Goal: Navigation & Orientation: Find specific page/section

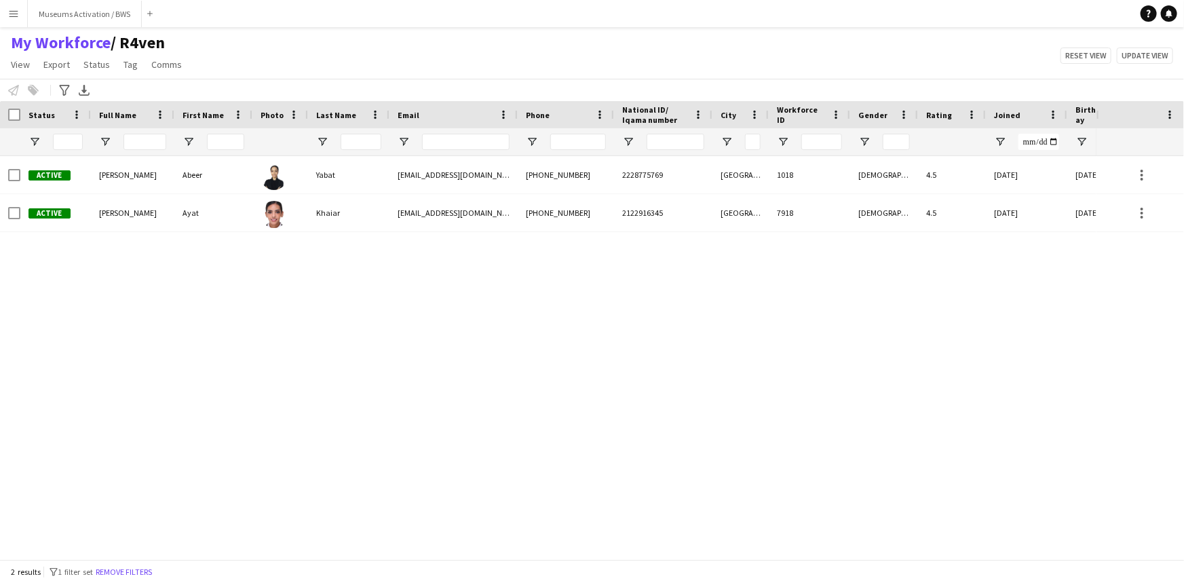
drag, startPoint x: 182, startPoint y: 47, endPoint x: 5, endPoint y: 41, distance: 177.2
click at [5, 41] on h1 "My Workforce / R4ven" at bounding box center [97, 43] width 195 height 20
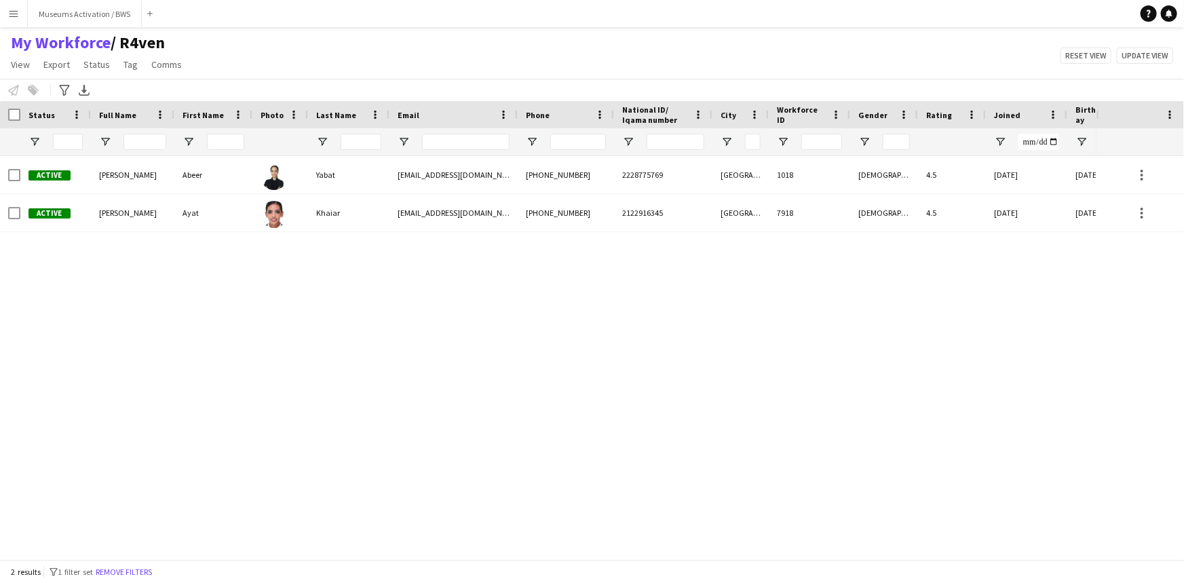
click at [206, 40] on div "My Workforce / R4ven View Views Default view R4ven New view Update view Delete …" at bounding box center [592, 56] width 1184 height 46
drag, startPoint x: 206, startPoint y: 40, endPoint x: 14, endPoint y: 47, distance: 192.1
click at [14, 47] on div "My Workforce / R4ven View Views Default view R4ven New view Update view Delete …" at bounding box center [592, 56] width 1184 height 46
click at [267, 34] on div "My Workforce / R4ven View Views Default view R4ven New view Update view Delete …" at bounding box center [592, 56] width 1184 height 46
click at [253, 50] on div "My Workforce / R4ven View Views Default view R4ven New view Update view Delete …" at bounding box center [592, 56] width 1184 height 46
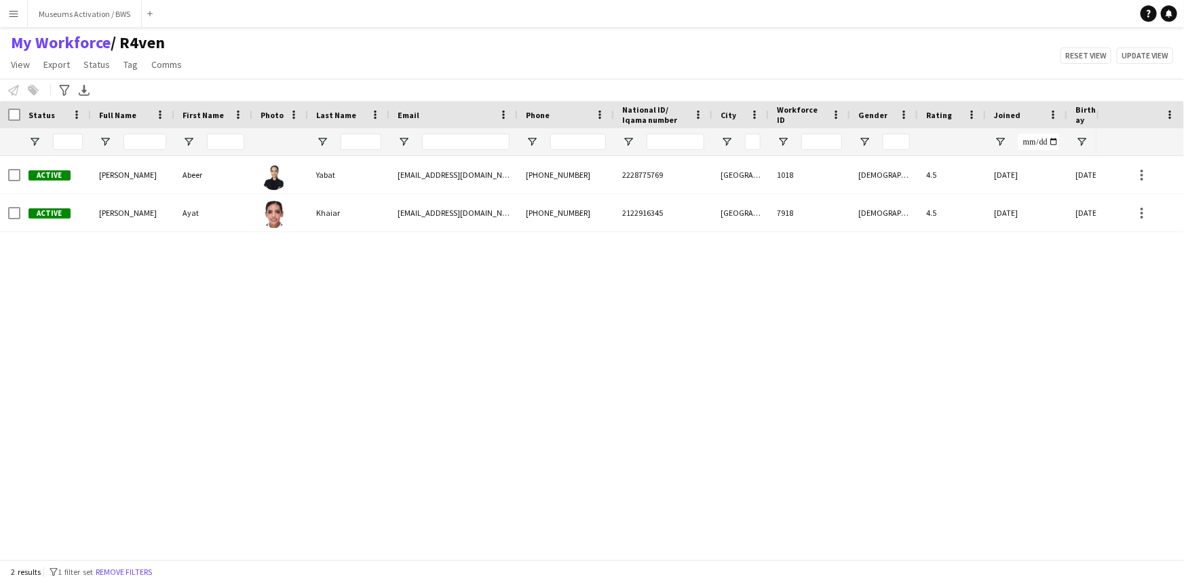
click at [253, 50] on div "My Workforce / R4ven View Views Default view R4ven New view Update view Delete …" at bounding box center [592, 56] width 1184 height 46
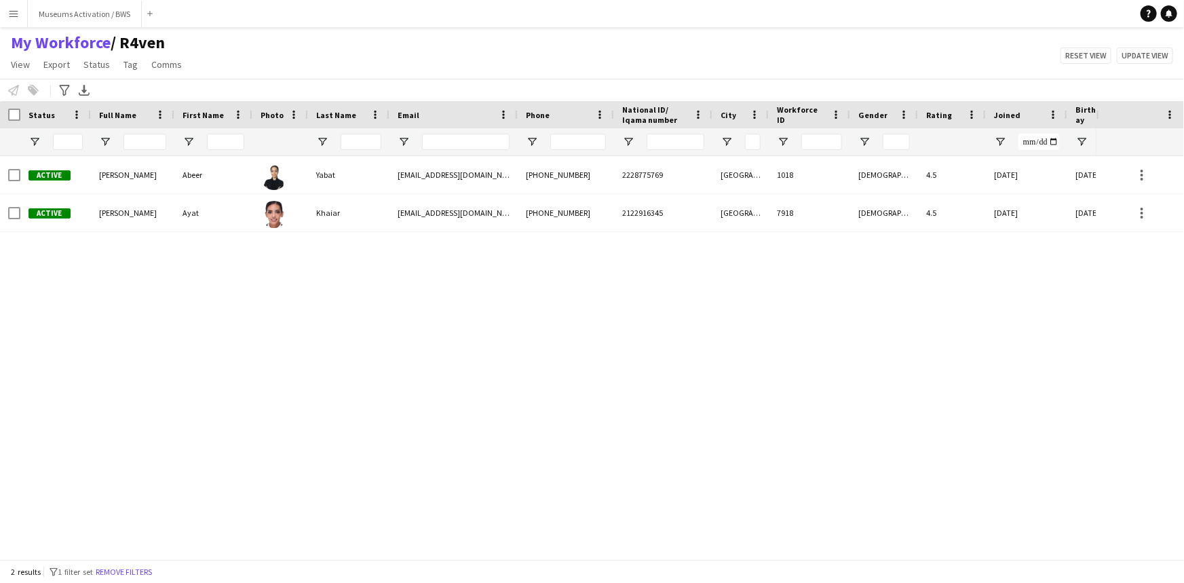
click at [190, 38] on h1 "My Workforce / R4ven" at bounding box center [97, 43] width 195 height 20
click at [178, 38] on h1 "My Workforce / R4ven" at bounding box center [97, 43] width 195 height 20
drag, startPoint x: 178, startPoint y: 39, endPoint x: 145, endPoint y: 43, distance: 33.5
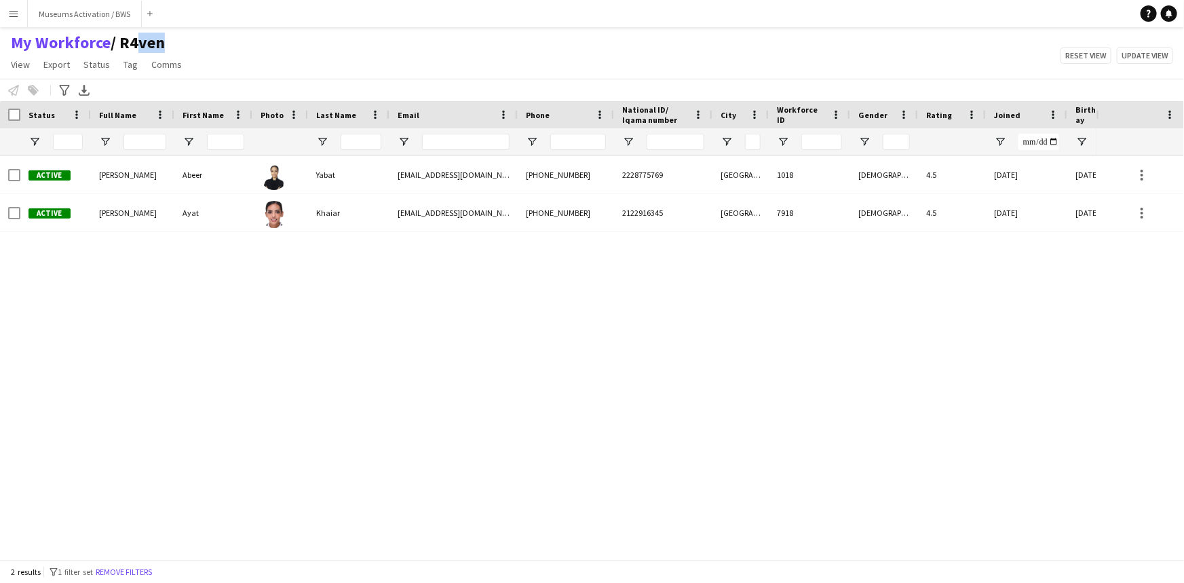
click at [145, 43] on h1 "My Workforce / R4ven" at bounding box center [97, 43] width 195 height 20
click at [174, 43] on h1 "My Workforce / R4ven" at bounding box center [97, 43] width 195 height 20
drag, startPoint x: 174, startPoint y: 43, endPoint x: 22, endPoint y: 45, distance: 151.3
click at [22, 45] on h1 "My Workforce / R4ven" at bounding box center [97, 43] width 195 height 20
click at [237, 46] on div "My Workforce / R4ven View Views Default view R4ven New view Update view Delete …" at bounding box center [592, 56] width 1184 height 46
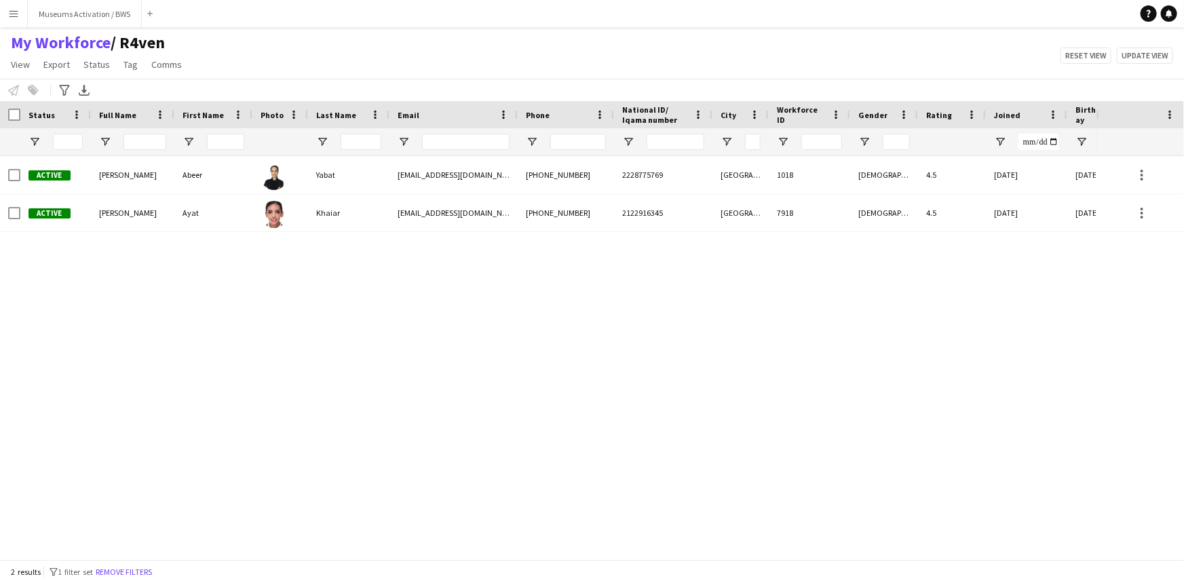
click at [237, 46] on div "My Workforce / R4ven View Views Default view R4ven New view Update view Delete …" at bounding box center [592, 56] width 1184 height 46
click at [129, 572] on button "Remove filters" at bounding box center [124, 571] width 62 height 15
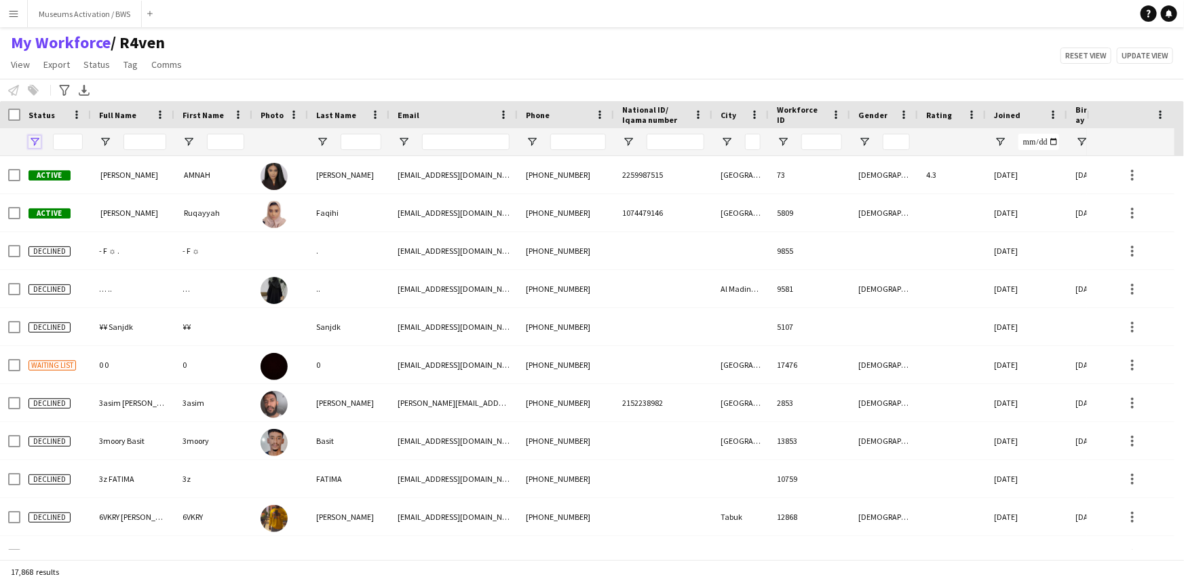
click at [33, 141] on span "Open Filter Menu" at bounding box center [34, 142] width 12 height 12
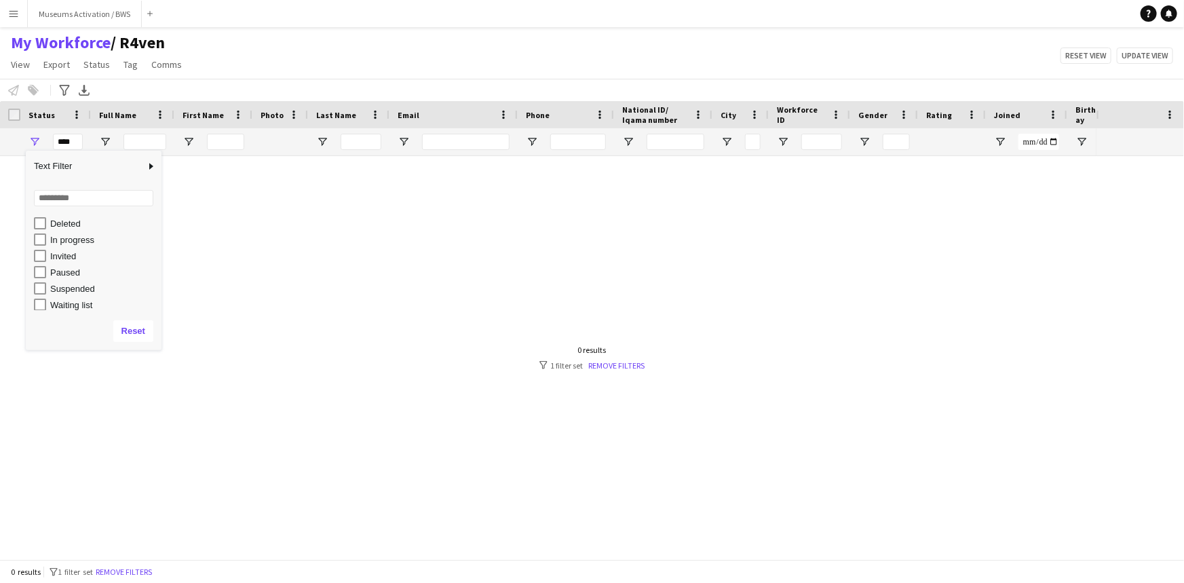
scroll to position [85, 0]
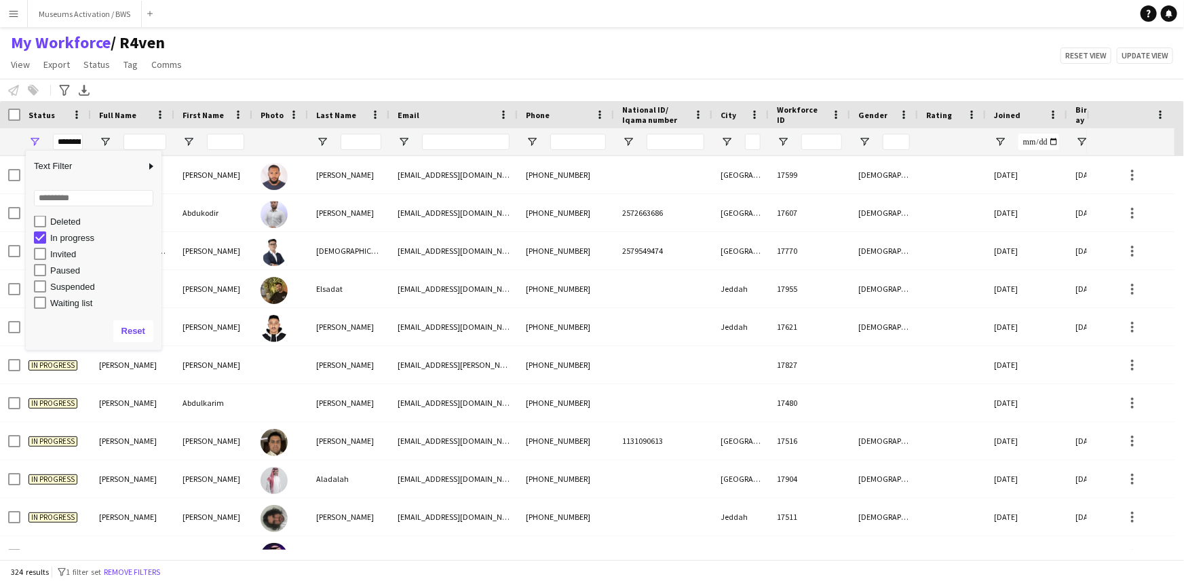
click at [316, 69] on div "My Workforce / R4ven View Views Default view R4ven New view Update view Delete …" at bounding box center [592, 56] width 1184 height 46
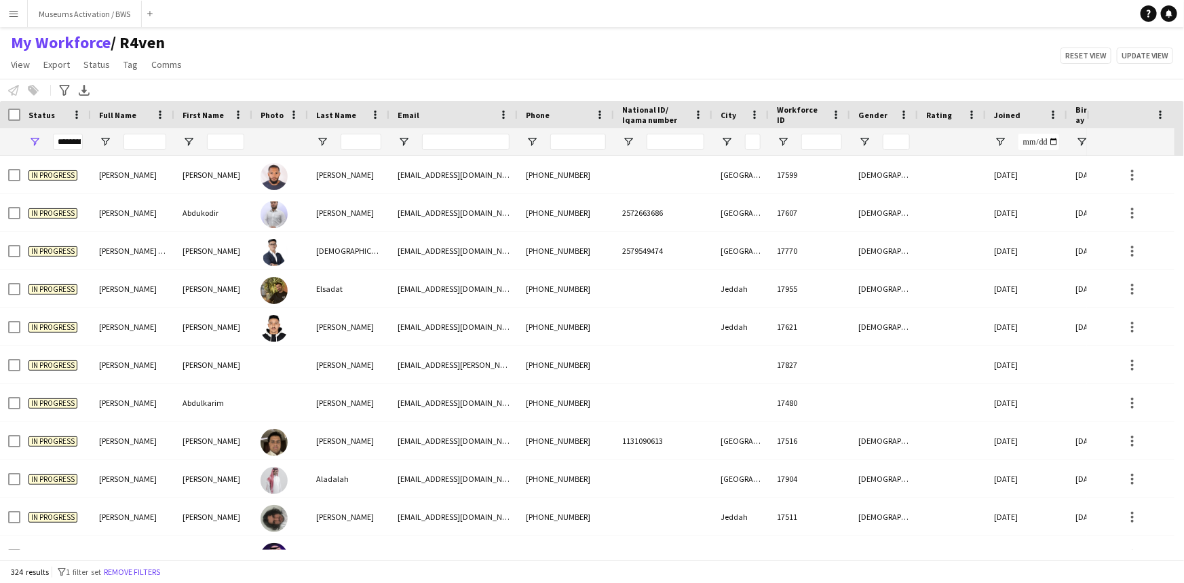
click at [41, 142] on div "**********" at bounding box center [55, 141] width 71 height 27
click at [40, 143] on div "**********" at bounding box center [55, 141] width 71 height 27
click at [36, 144] on span "Open Filter Menu" at bounding box center [34, 142] width 12 height 12
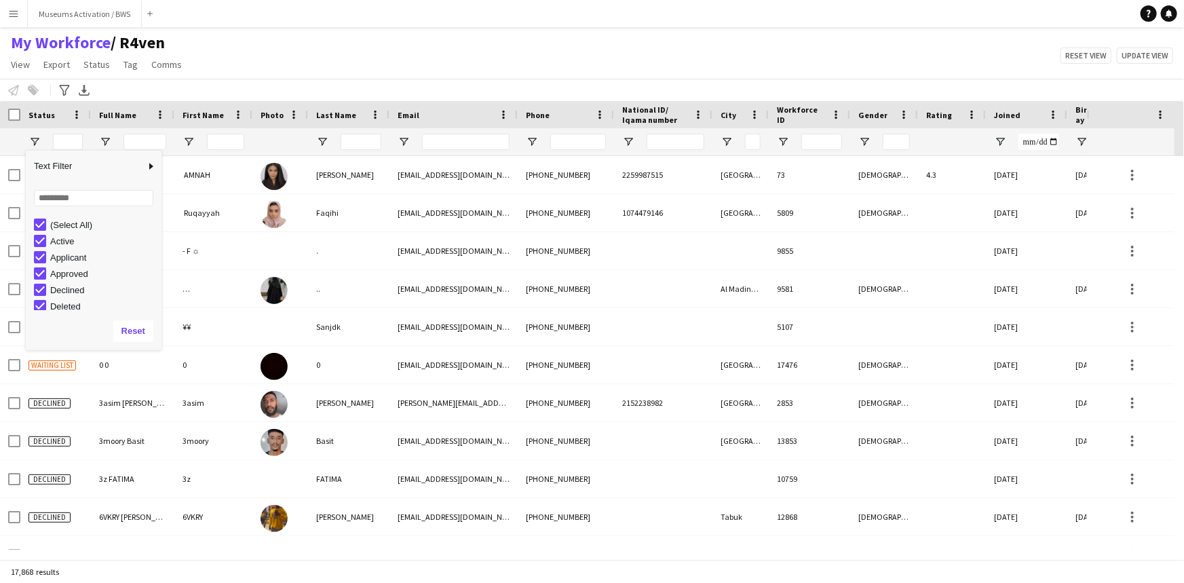
click at [233, 71] on div "My Workforce / R4ven View Views Default view R4ven New view Update view Delete …" at bounding box center [592, 56] width 1184 height 46
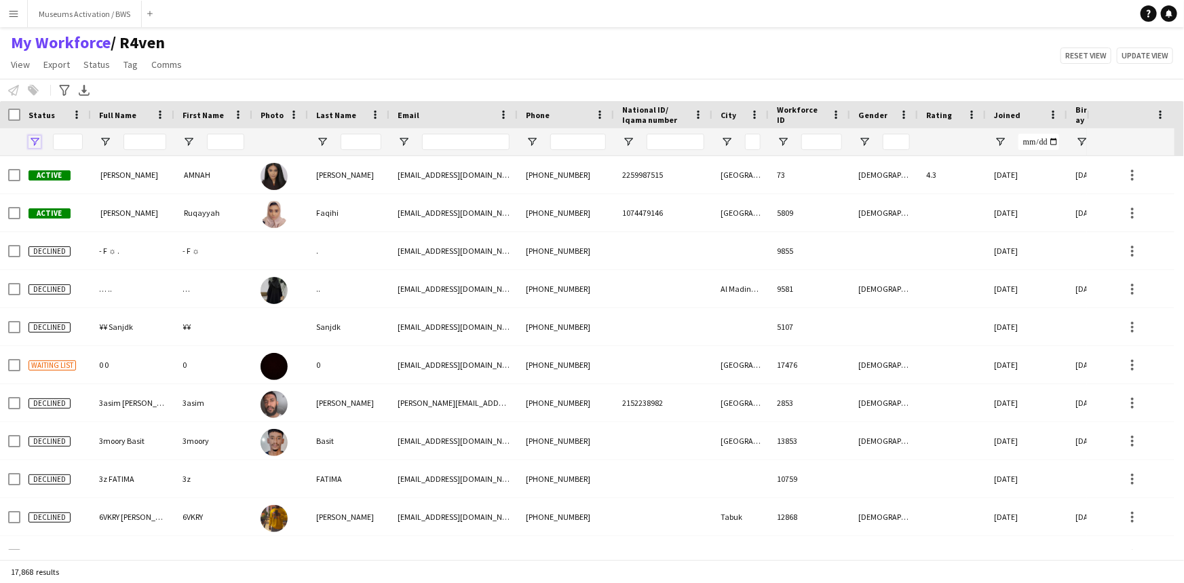
click at [35, 143] on span "Open Filter Menu" at bounding box center [34, 142] width 12 height 12
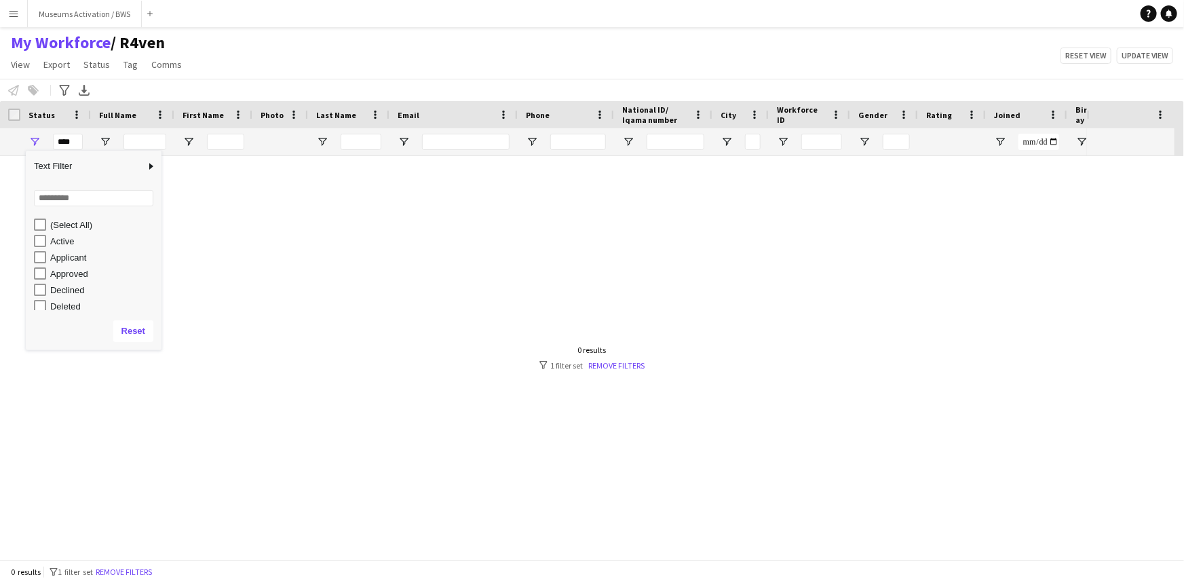
click at [39, 247] on div "Active" at bounding box center [98, 241] width 128 height 16
click at [44, 231] on div "(Select All)" at bounding box center [98, 224] width 128 height 16
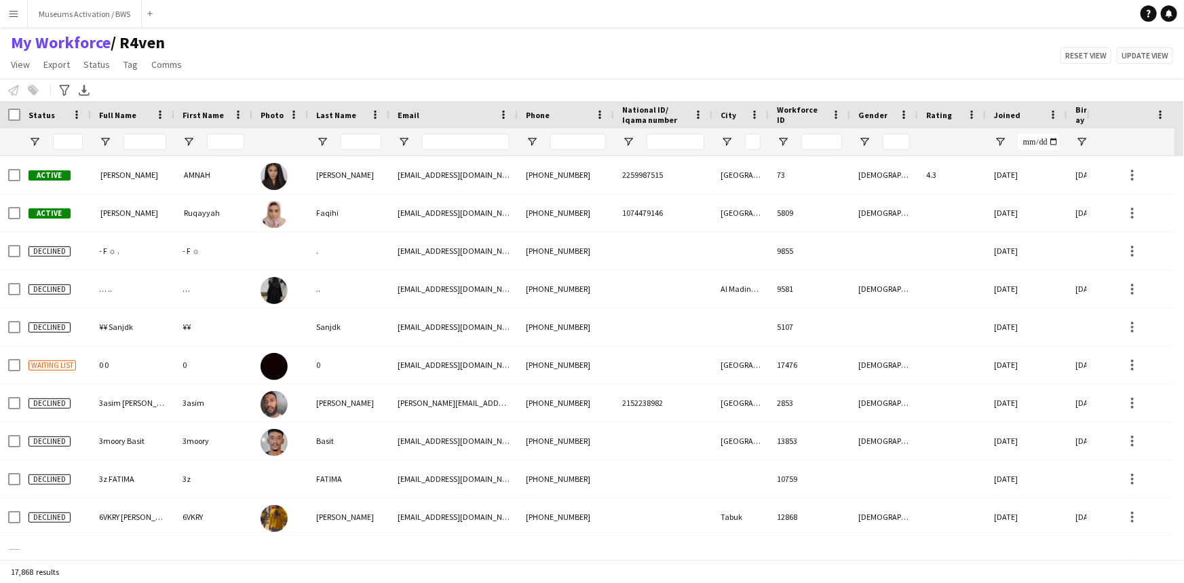
click at [281, 79] on div "Notify workforce Add to tag Select at least one crew to tag him or her. Advance…" at bounding box center [592, 90] width 1184 height 22
drag, startPoint x: 281, startPoint y: 79, endPoint x: 7, endPoint y: 50, distance: 276.3
click at [7, 50] on app-workforce-header "My Workforce / R4ven View Views Default view R4ven New view Update view Delete …" at bounding box center [592, 67] width 1184 height 69
click at [313, 22] on app-navbar "Menu Boards Boards Boards All jobs Status Workforce Workforce My Workforce Recr…" at bounding box center [592, 13] width 1184 height 27
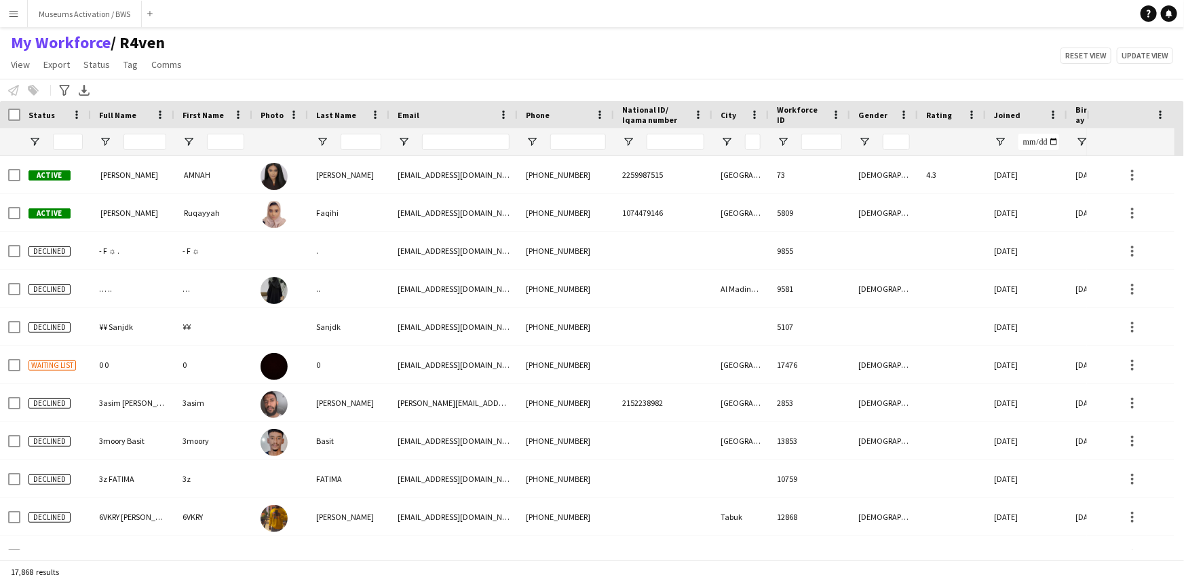
click at [313, 22] on app-navbar "Menu Boards Boards Boards All jobs Status Workforce Workforce My Workforce Recr…" at bounding box center [592, 13] width 1184 height 27
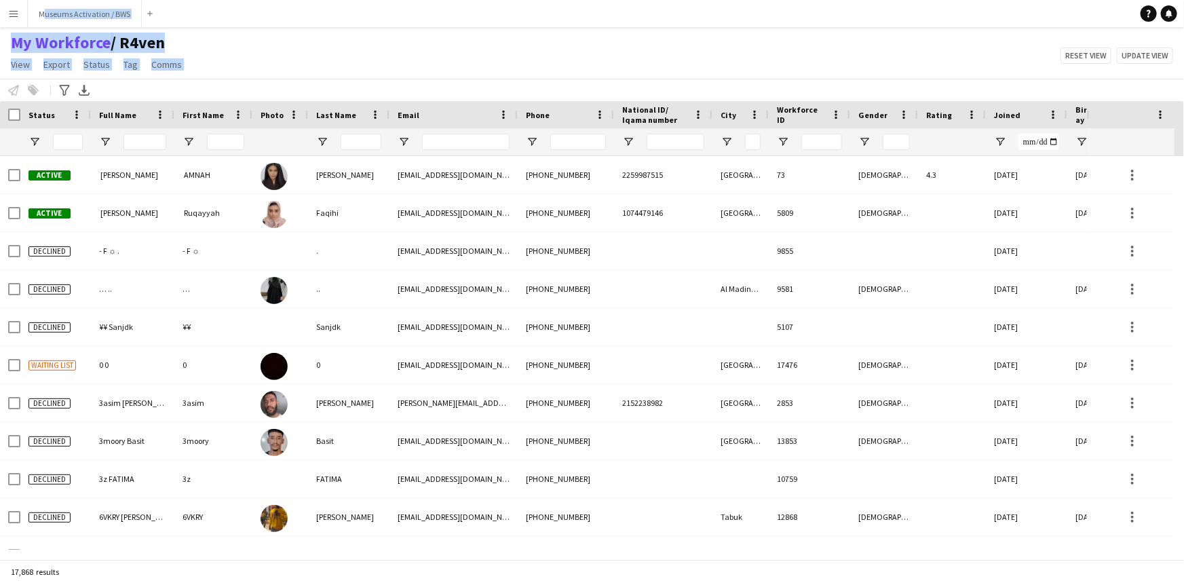
drag, startPoint x: 313, startPoint y: 22, endPoint x: 313, endPoint y: 54, distance: 31.9
click at [313, 54] on div "Menu Boards Boards Boards All jobs Status Workforce Workforce My Workforce Recr…" at bounding box center [592, 291] width 1184 height 583
click at [309, 56] on div "My Workforce / R4ven View Views Default view R4ven New view Update view Delete …" at bounding box center [592, 56] width 1184 height 46
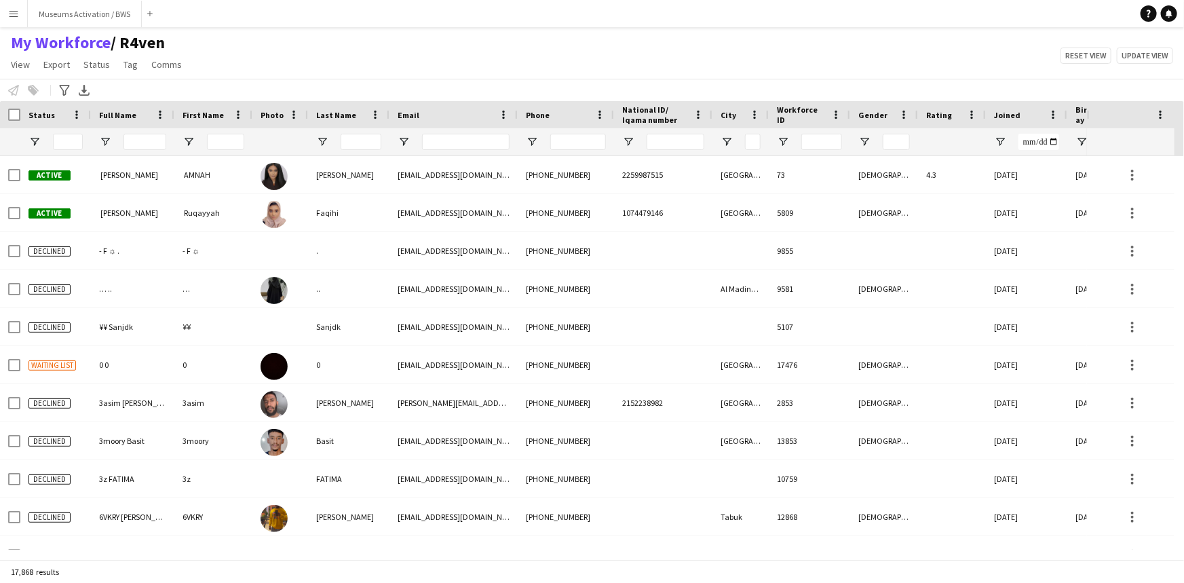
click at [309, 56] on div "My Workforce / R4ven View Views Default view R4ven New view Update view Delete …" at bounding box center [592, 56] width 1184 height 46
drag, startPoint x: 309, startPoint y: 56, endPoint x: 197, endPoint y: 43, distance: 112.7
click at [197, 43] on div "My Workforce / R4ven View Views Default view R4ven New view Update view Delete …" at bounding box center [592, 56] width 1184 height 46
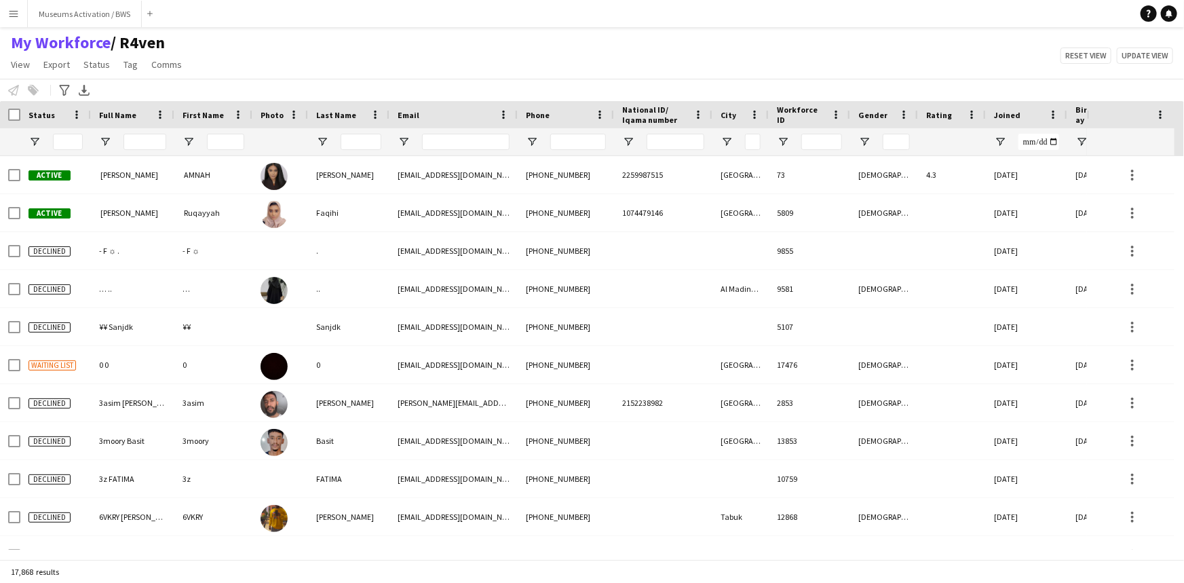
click at [197, 43] on div "My Workforce / R4ven View Views Default view R4ven New view Update view Delete …" at bounding box center [592, 56] width 1184 height 46
drag, startPoint x: 197, startPoint y: 43, endPoint x: 196, endPoint y: 64, distance: 21.7
click at [196, 64] on div "My Workforce / R4ven View Views Default view R4ven New view Update view Delete …" at bounding box center [592, 56] width 1184 height 46
click at [259, 62] on div "My Workforce / R4ven View Views Default view R4ven New view Update view Delete …" at bounding box center [592, 56] width 1184 height 46
click at [277, 59] on div "My Workforce / R4ven View Views Default view R4ven New view Update view Delete …" at bounding box center [592, 56] width 1184 height 46
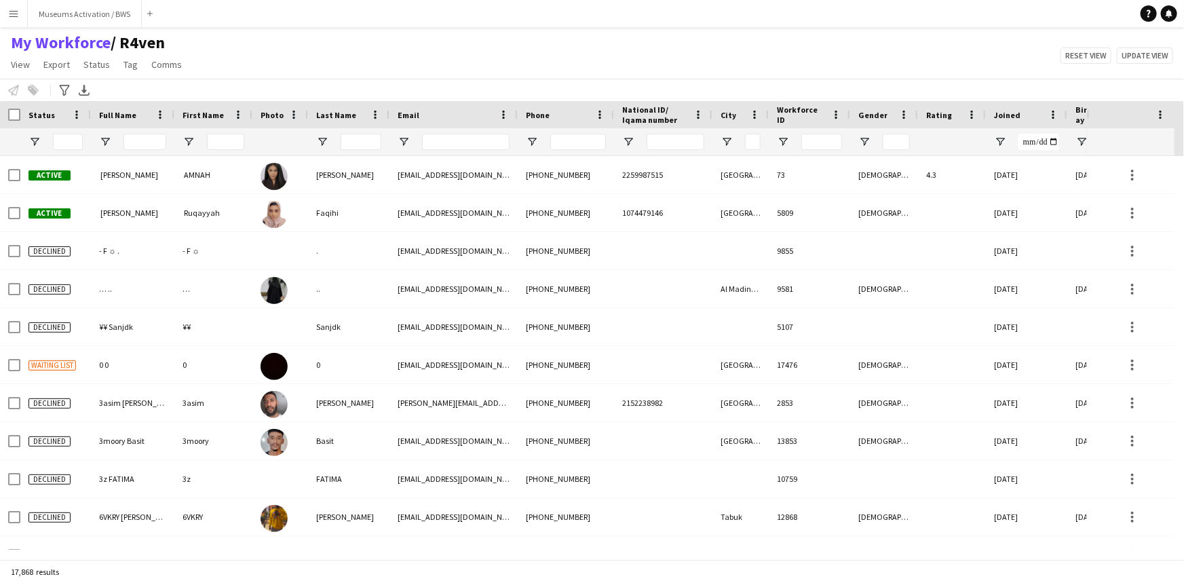
click at [219, 40] on div "My Workforce / R4ven View Views Default view R4ven New view Update view Delete …" at bounding box center [592, 56] width 1184 height 46
drag, startPoint x: 219, startPoint y: 40, endPoint x: 79, endPoint y: 61, distance: 141.3
click at [79, 61] on div "My Workforce / R4ven View Views Default view R4ven New view Update view Delete …" at bounding box center [592, 56] width 1184 height 46
click at [232, 56] on div "My Workforce / R4ven View Views Default view R4ven New view Update view Delete …" at bounding box center [592, 56] width 1184 height 46
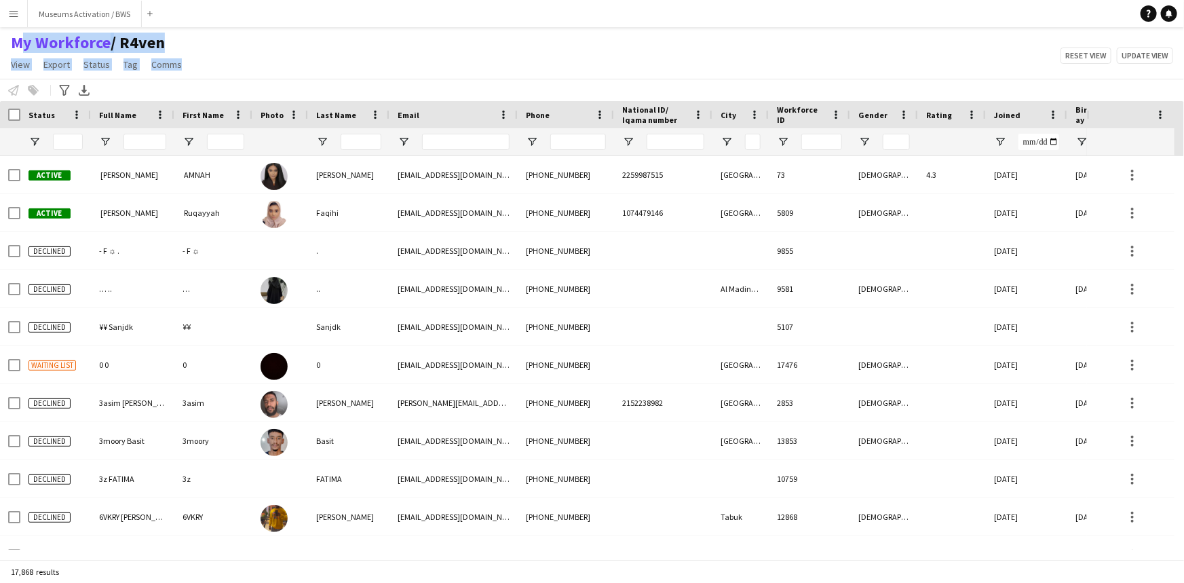
drag, startPoint x: 190, startPoint y: 67, endPoint x: 5, endPoint y: 50, distance: 185.3
click at [5, 50] on div "My Workforce / R4ven View Views Default view R4ven New view Update view Delete …" at bounding box center [97, 56] width 195 height 46
click at [313, 46] on div "My Workforce / R4ven View Views Default view R4ven New view Update view Delete …" at bounding box center [592, 56] width 1184 height 46
click at [232, 50] on div "My Workforce / R4ven View Views Default view R4ven New view Update view Delete …" at bounding box center [592, 56] width 1184 height 46
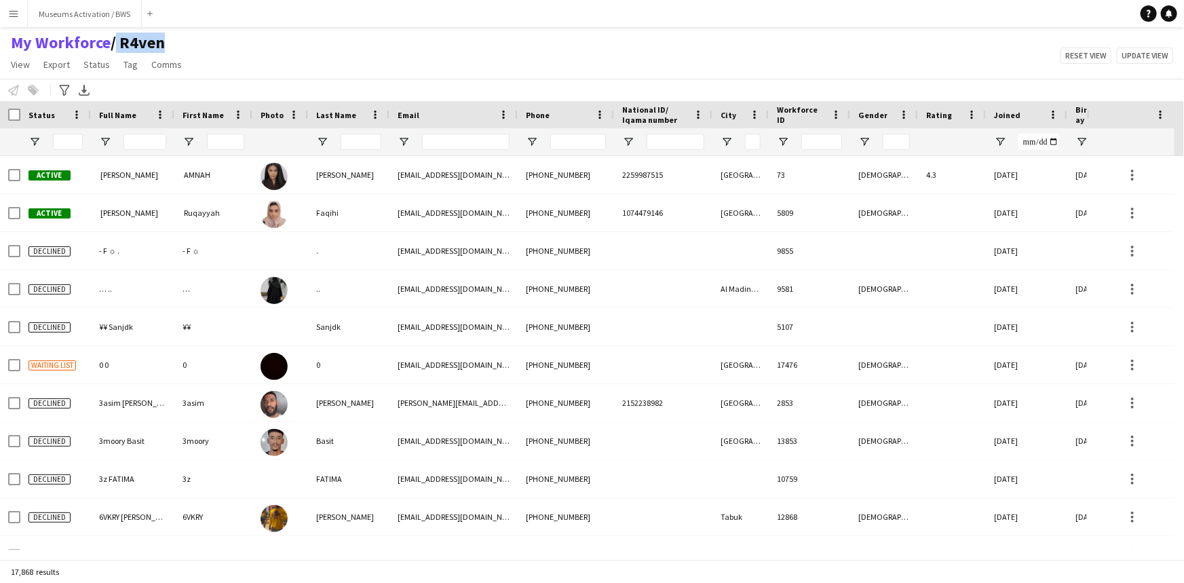
click at [232, 50] on div "My Workforce / R4ven View Views Default view R4ven New view Update view Delete …" at bounding box center [592, 56] width 1184 height 46
click at [191, 44] on div "My Workforce / R4ven View Views Default view R4ven New view Update view Delete …" at bounding box center [592, 56] width 1184 height 46
click at [197, 42] on div "My Workforce / R4ven View Views Default view R4ven New view Update view Delete …" at bounding box center [592, 56] width 1184 height 46
drag, startPoint x: 197, startPoint y: 42, endPoint x: 60, endPoint y: 69, distance: 140.2
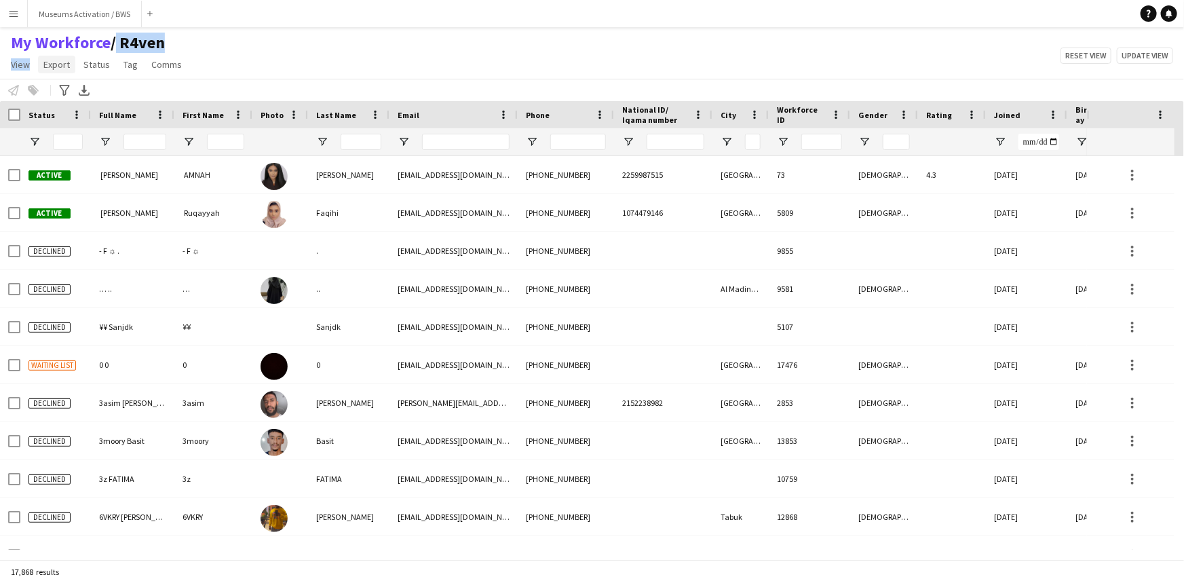
click at [39, 69] on div "My Workforce / R4ven View Views Default view R4ven New view Update view Delete …" at bounding box center [592, 56] width 1184 height 46
click at [202, 64] on div "My Workforce / R4ven View Views Default view R4ven New view Update view Delete …" at bounding box center [592, 56] width 1184 height 46
drag, startPoint x: 161, startPoint y: 69, endPoint x: 179, endPoint y: 60, distance: 20.6
click at [156, 60] on span "Comms" at bounding box center [166, 64] width 31 height 12
drag, startPoint x: 216, startPoint y: 58, endPoint x: 0, endPoint y: 40, distance: 217.1
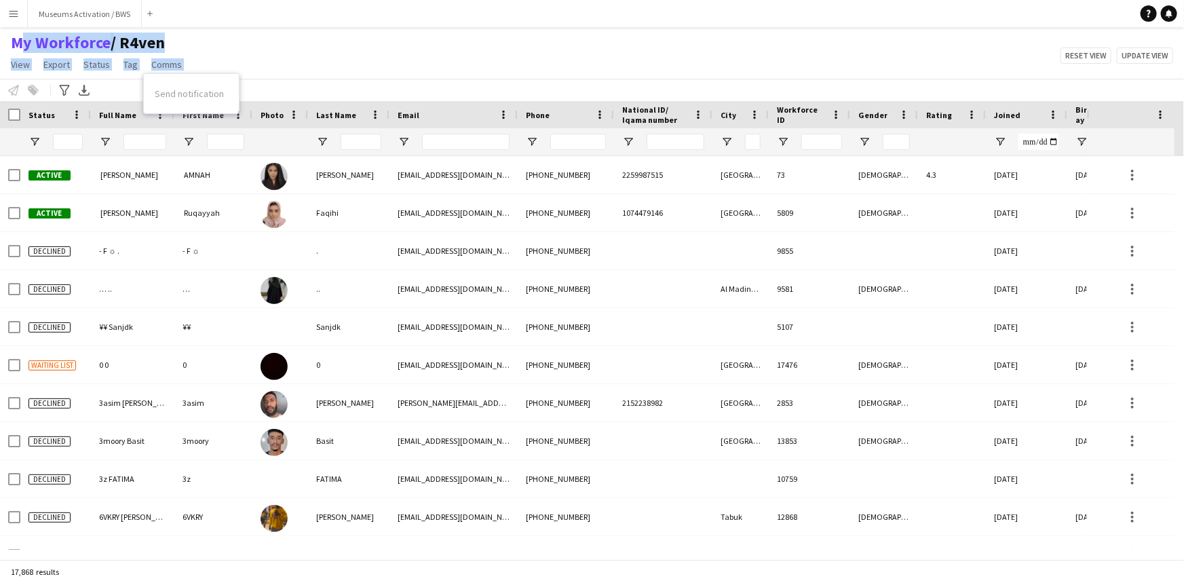
click at [0, 40] on div "My Workforce / R4ven View Views Default view R4ven New view Update view Delete …" at bounding box center [592, 56] width 1184 height 46
click at [221, 47] on div "My Workforce / R4ven View Views Default view R4ven New view Update view Delete …" at bounding box center [592, 56] width 1184 height 46
click at [257, 69] on div "My Workforce / R4ven View Views Default view R4ven New view Update view Delete …" at bounding box center [592, 56] width 1184 height 46
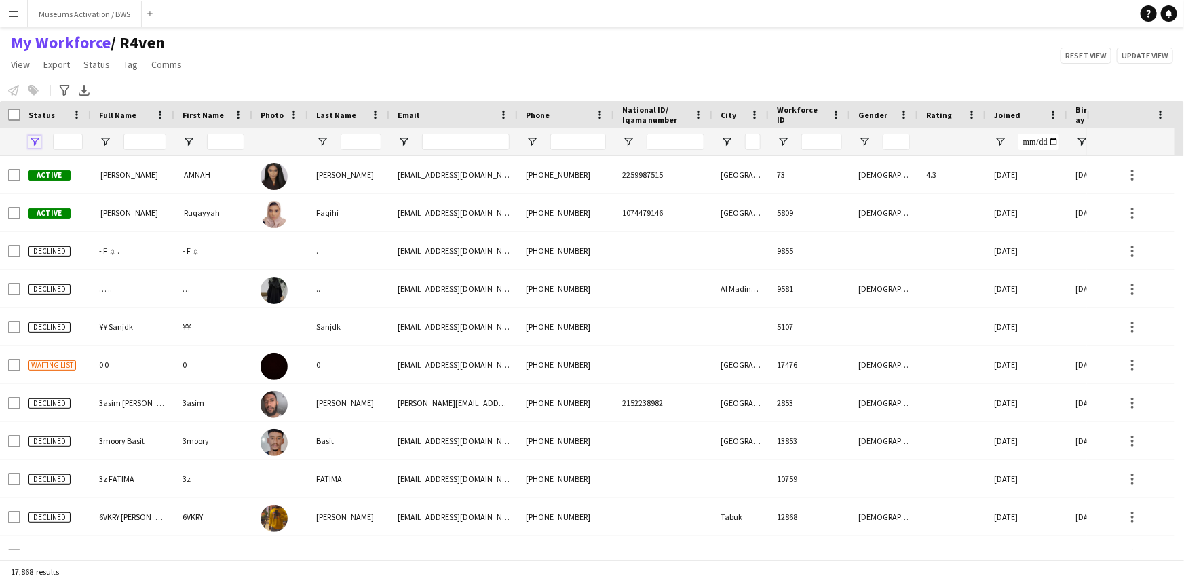
click at [34, 138] on span "Open Filter Menu" at bounding box center [34, 142] width 12 height 12
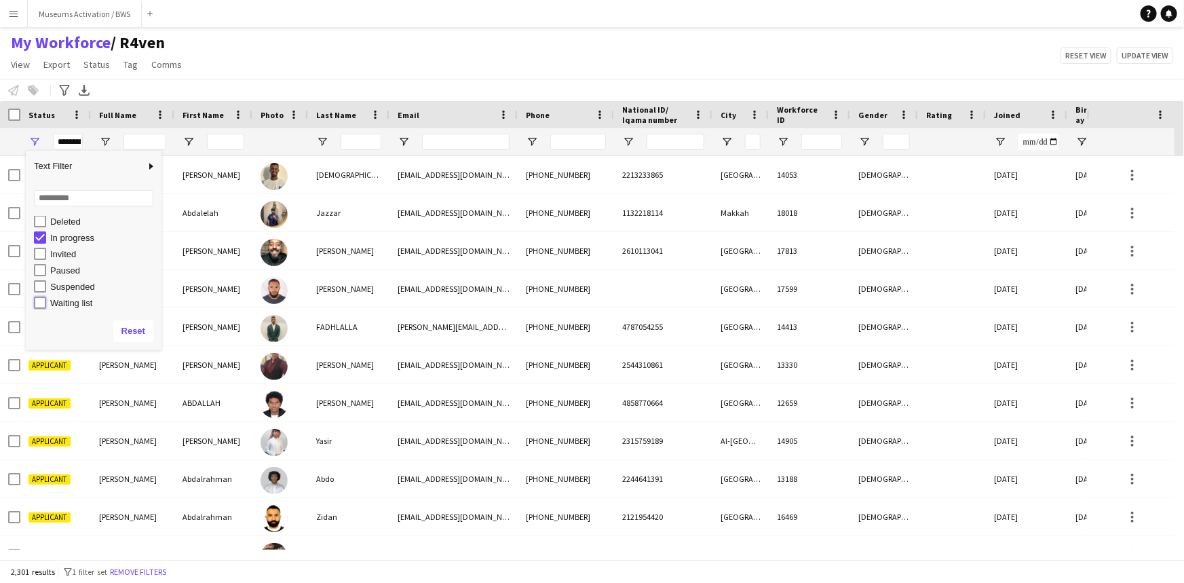
type input "**********"
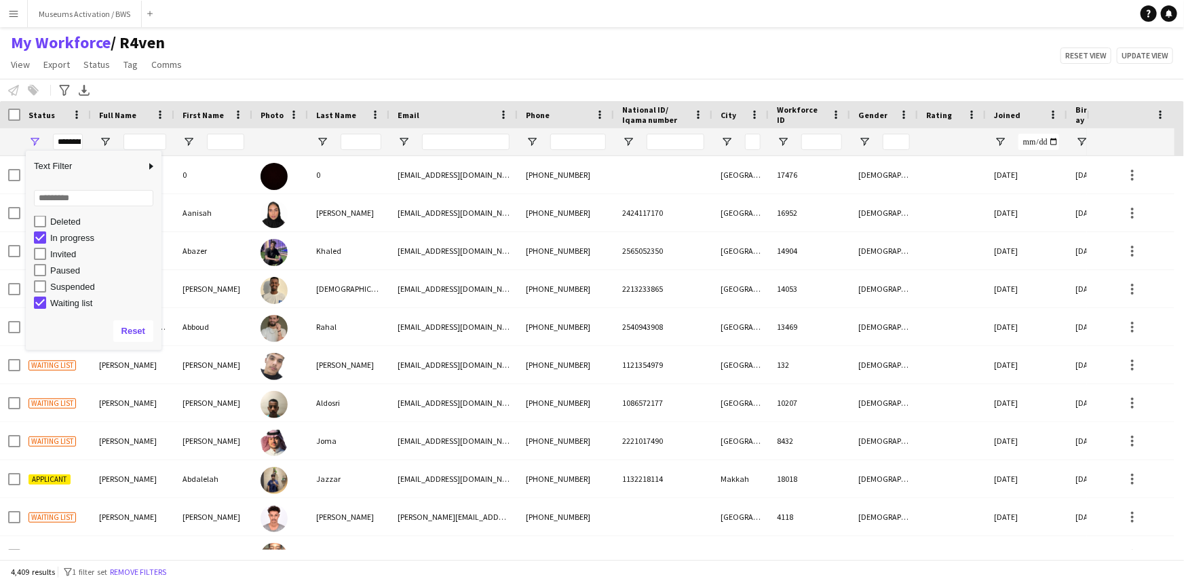
click at [306, 26] on app-navbar "Menu Boards Boards Boards All jobs Status Workforce Workforce My Workforce Recr…" at bounding box center [592, 13] width 1184 height 27
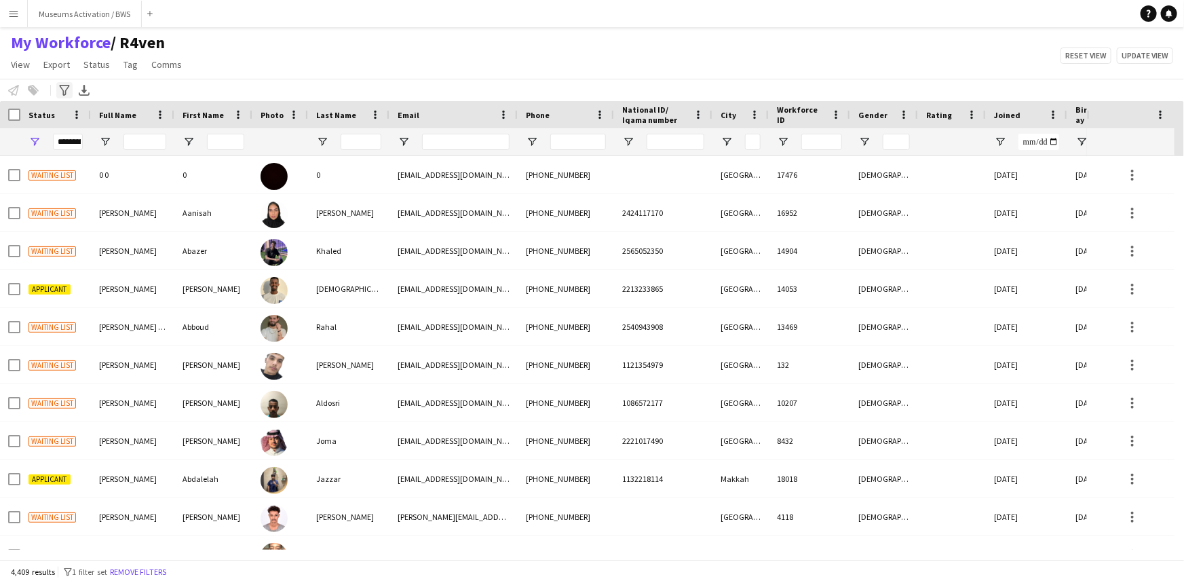
click at [67, 90] on icon "Advanced filters" at bounding box center [64, 90] width 11 height 11
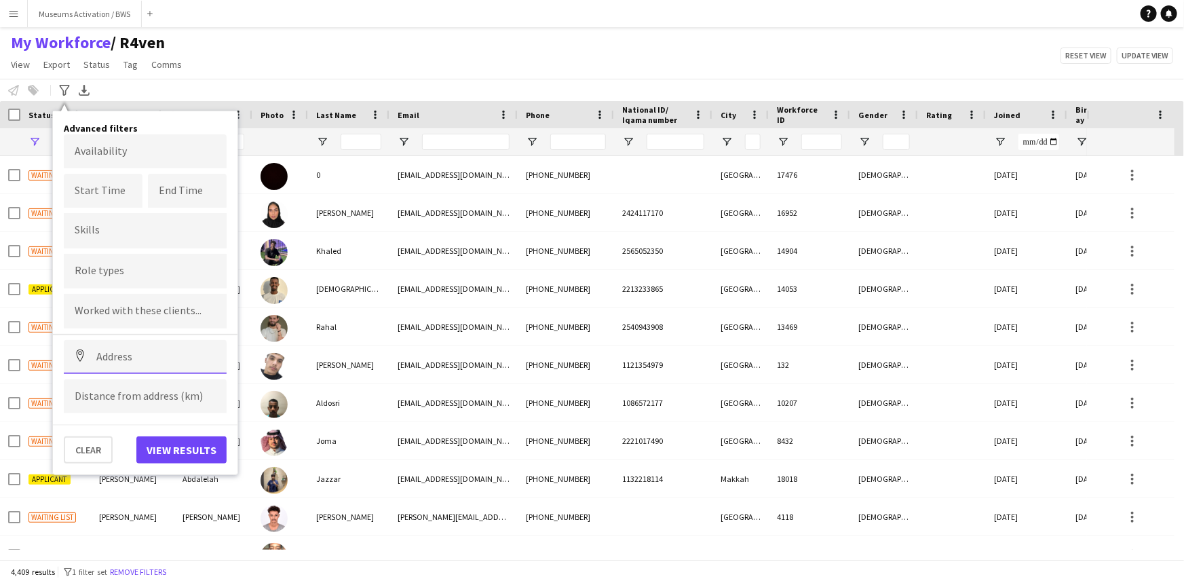
click at [161, 348] on input at bounding box center [145, 357] width 163 height 34
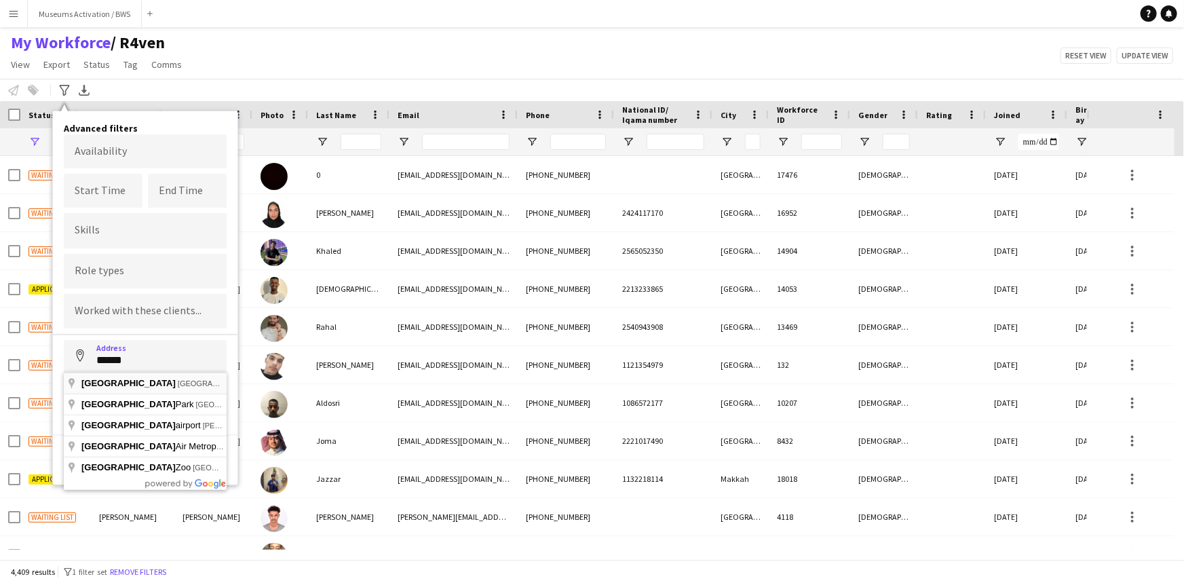
type input "**********"
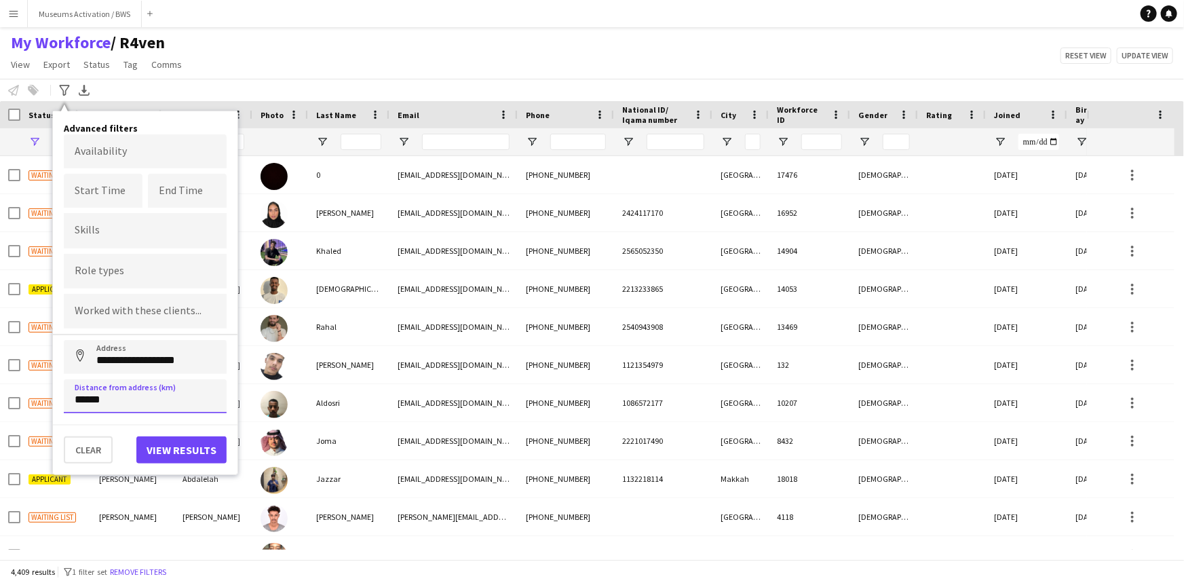
type input "******"
click at [157, 437] on button "View results" at bounding box center [181, 449] width 90 height 27
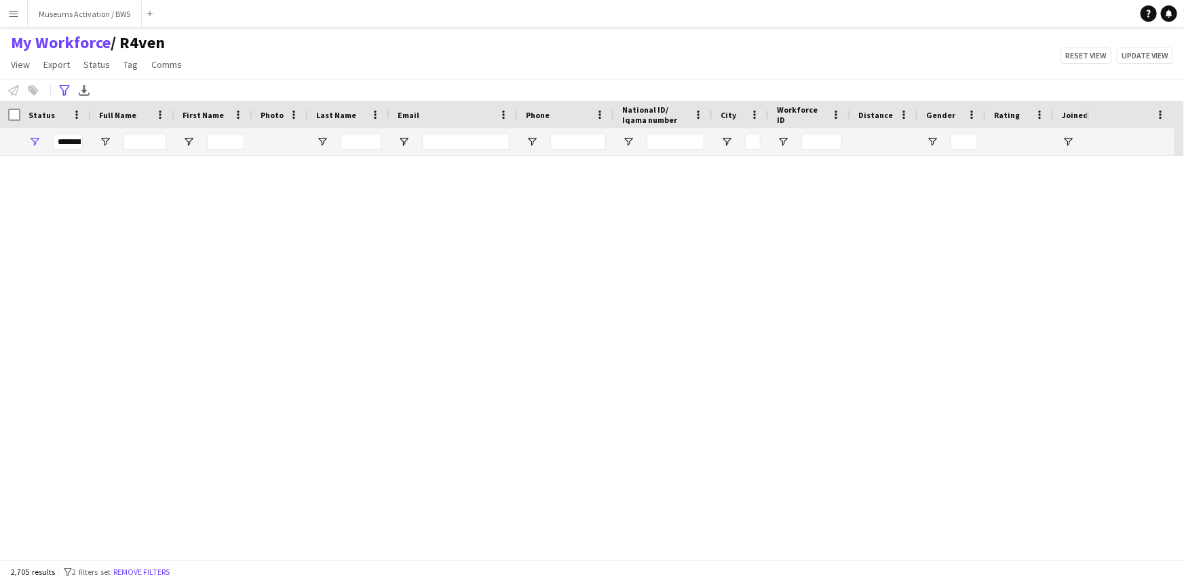
scroll to position [102354, 0]
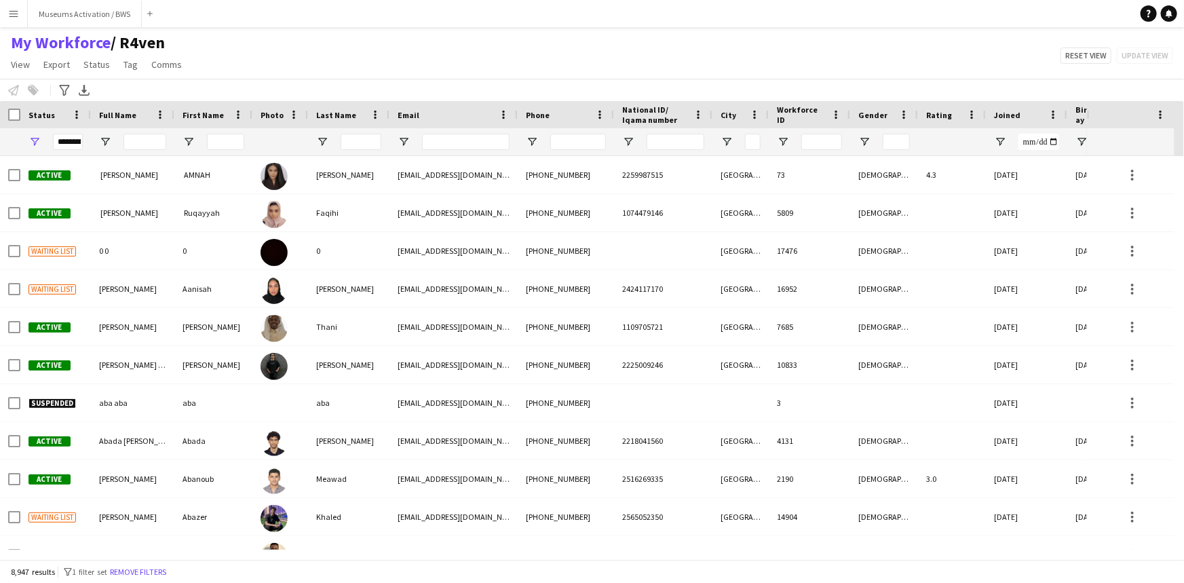
click at [254, 74] on div "My Workforce / R4ven View Views Default view R4ven New view Update view Delete …" at bounding box center [592, 56] width 1184 height 46
drag, startPoint x: 244, startPoint y: 64, endPoint x: 3, endPoint y: 50, distance: 241.2
click at [3, 50] on div "My Workforce / R4ven View Views Default view R4ven New view Update view Delete …" at bounding box center [592, 56] width 1184 height 46
click at [299, 54] on div "My Workforce / R4ven View Views Default view R4ven New view Update view Delete …" at bounding box center [592, 56] width 1184 height 46
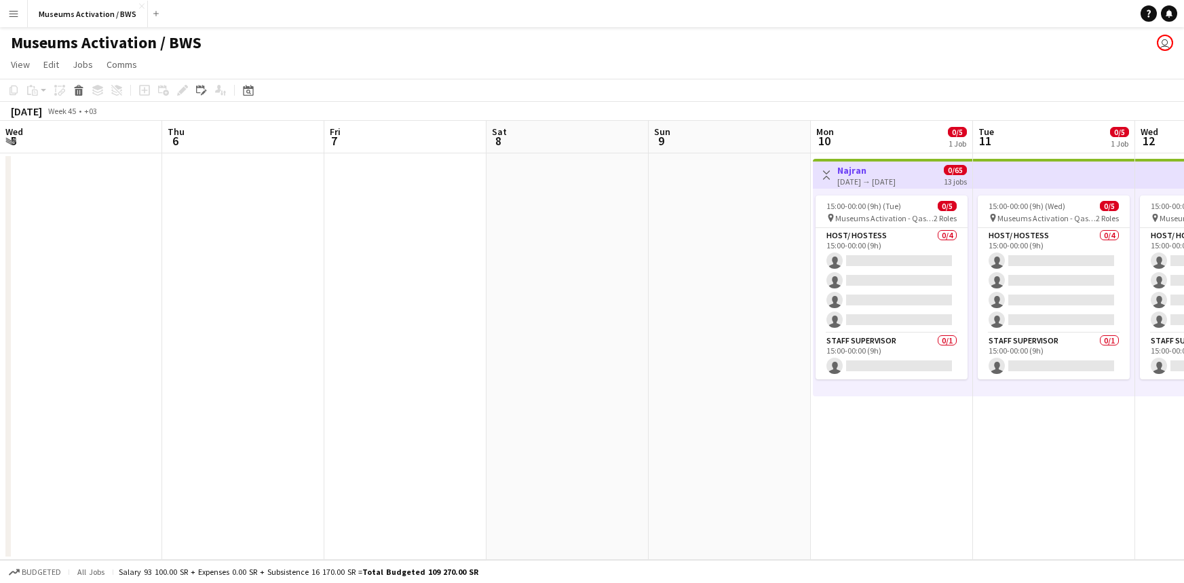
click at [471, 39] on div "Museums Activation / BWS user" at bounding box center [592, 40] width 1184 height 26
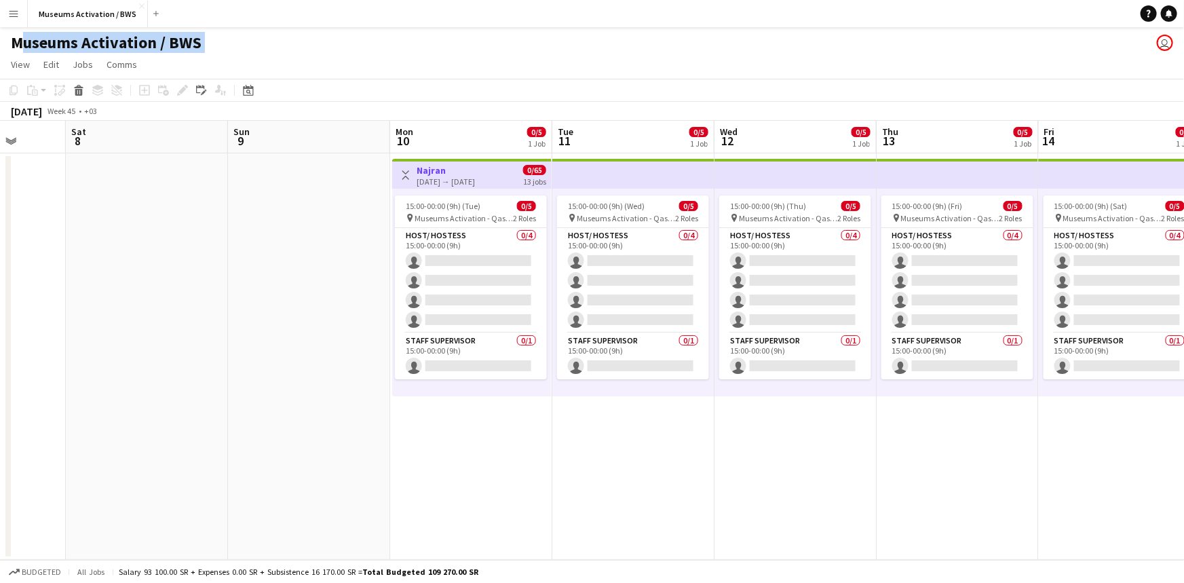
click at [471, 39] on div "Museums Activation / BWS user" at bounding box center [592, 40] width 1184 height 26
click at [273, 62] on app-page-menu "View Day view expanded Day view collapsed Month view Date picker Jump to today …" at bounding box center [592, 66] width 1184 height 26
drag, startPoint x: 212, startPoint y: 40, endPoint x: 4, endPoint y: 44, distance: 207.6
click at [4, 44] on div "Museums Activation / BWS user" at bounding box center [592, 40] width 1184 height 26
click at [307, 52] on div "Museums Activation / BWS user" at bounding box center [592, 40] width 1184 height 26
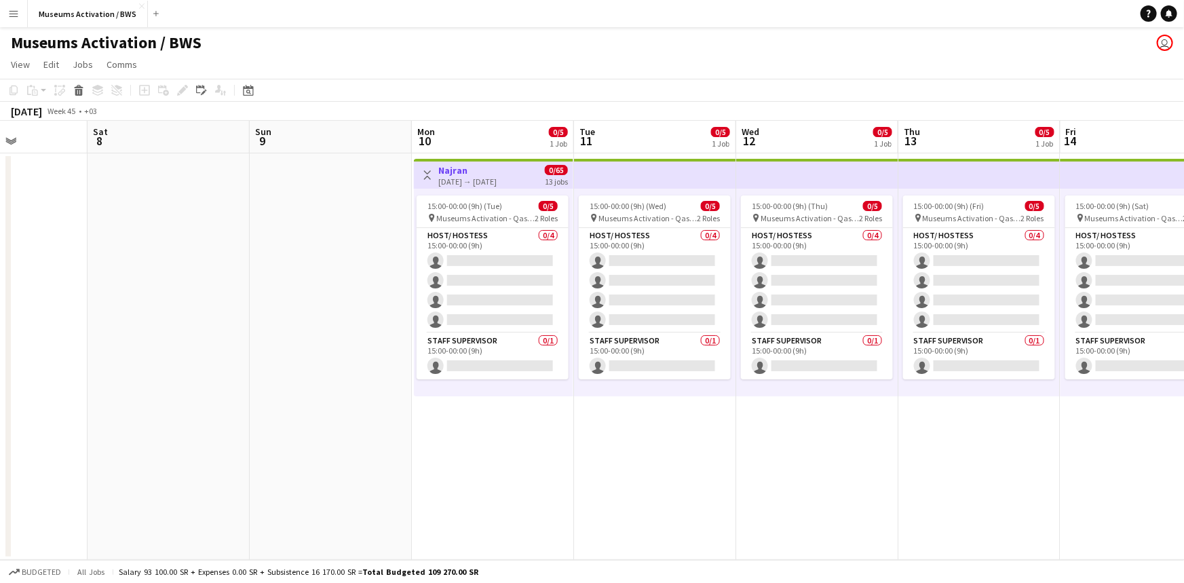
scroll to position [0, 508]
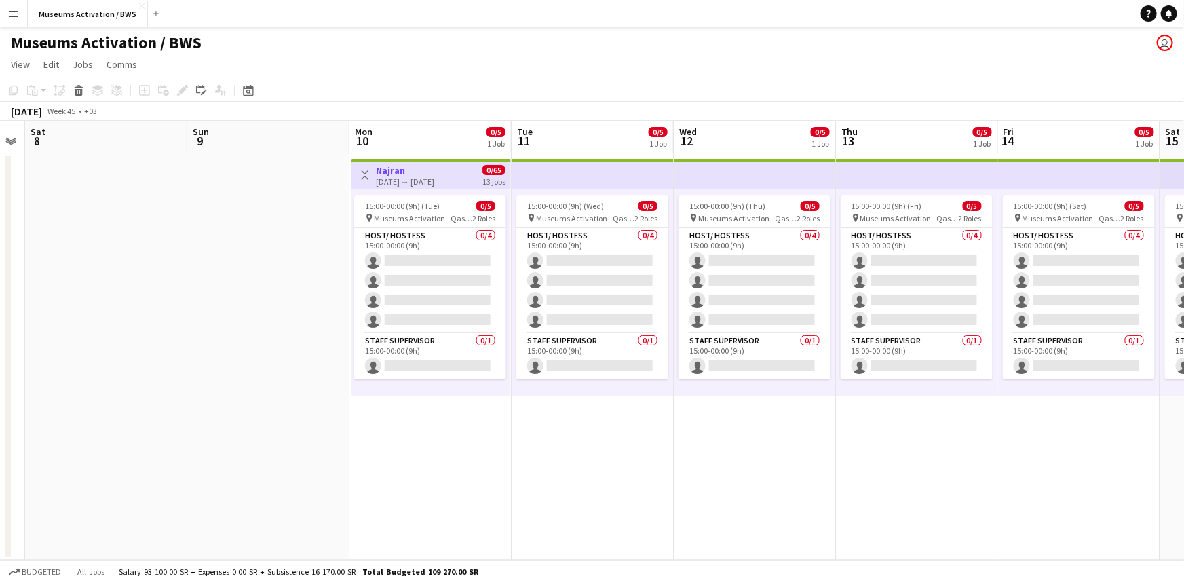
drag, startPoint x: 318, startPoint y: 231, endPoint x: 205, endPoint y: 184, distance: 122.6
click at [227, 203] on app-calendar-viewport "Wed 5 Thu 6 Fri 7 Sat 8 Sun 9 Mon 10 0/5 1 Job Tue 11 0/5 1 Job Wed 12 0/5 1 Jo…" at bounding box center [592, 340] width 1184 height 439
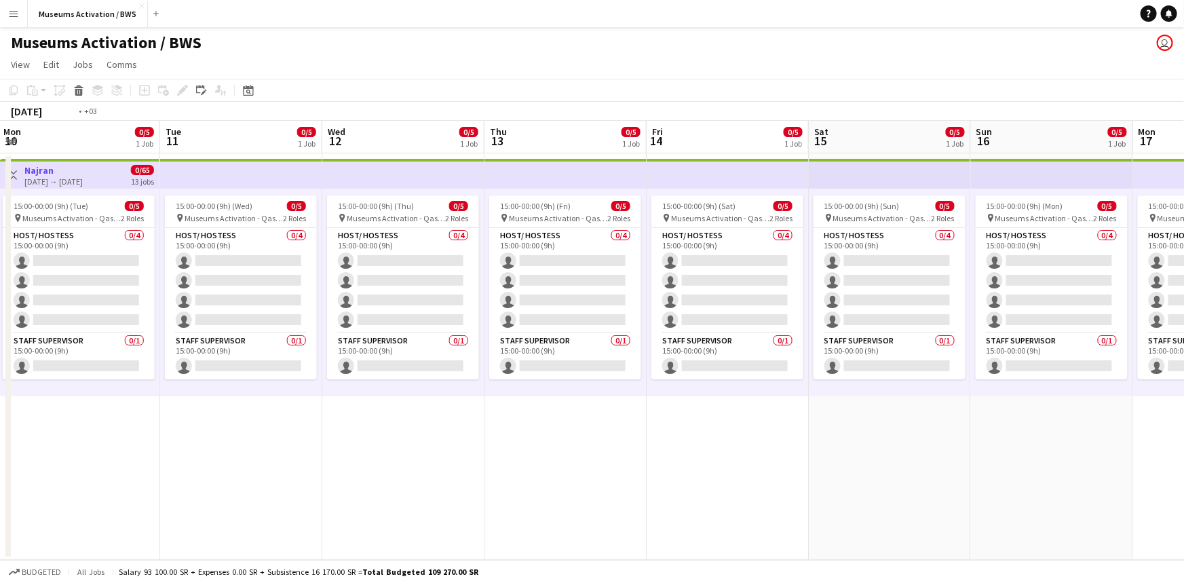
drag, startPoint x: 543, startPoint y: 451, endPoint x: 244, endPoint y: 461, distance: 299.3
click at [240, 464] on app-calendar-viewport "Fri 7 Sat 8 Sun 9 Mon 10 0/5 1 Job Tue 11 0/5 1 Job Wed 12 0/5 1 Job Thu 13 0/5…" at bounding box center [592, 340] width 1184 height 439
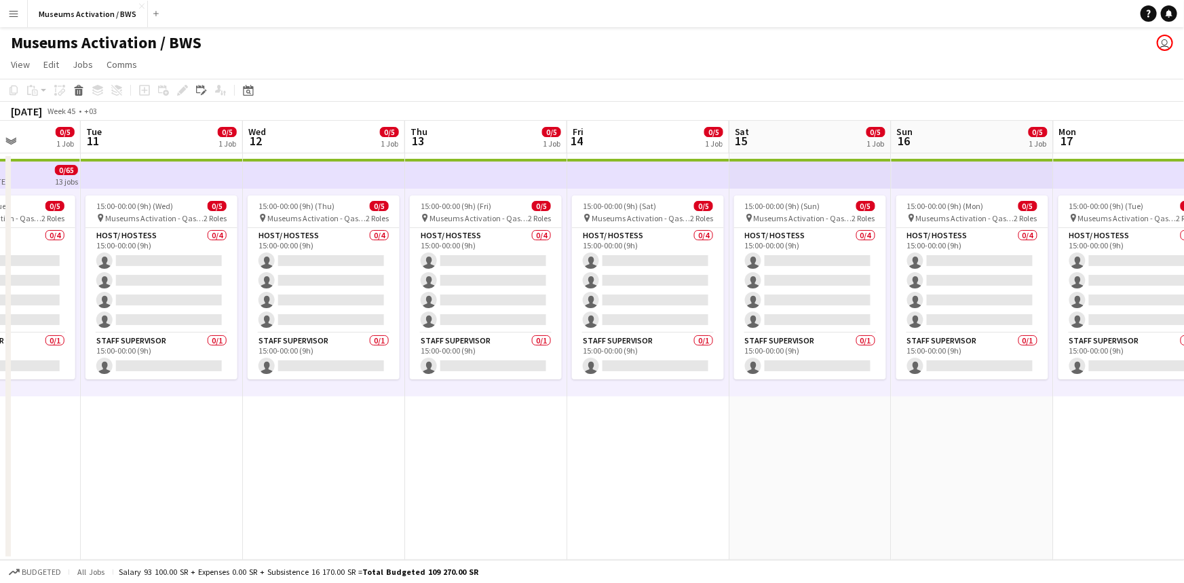
drag, startPoint x: 574, startPoint y: 437, endPoint x: 221, endPoint y: 468, distance: 354.1
click at [347, 444] on app-calendar-viewport "Fri 7 Sat 8 Sun 9 Mon 10 0/5 1 Job Tue 11 0/5 1 Job Wed 12 0/5 1 Job Thu 13 0/5…" at bounding box center [592, 340] width 1184 height 439
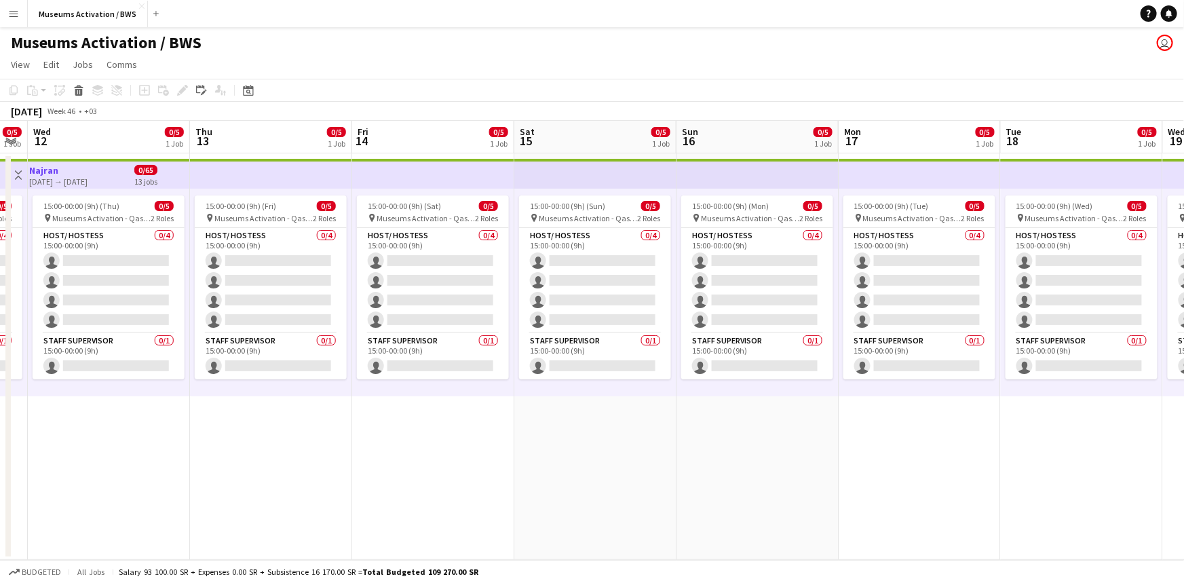
drag, startPoint x: 416, startPoint y: 435, endPoint x: 157, endPoint y: 457, distance: 260.1
click at [100, 465] on app-calendar-viewport "Sun 9 Mon 10 0/5 1 Job Tue 11 0/5 1 Job Wed 12 0/5 1 Job Thu 13 0/5 1 Job Fri 1…" at bounding box center [592, 340] width 1184 height 439
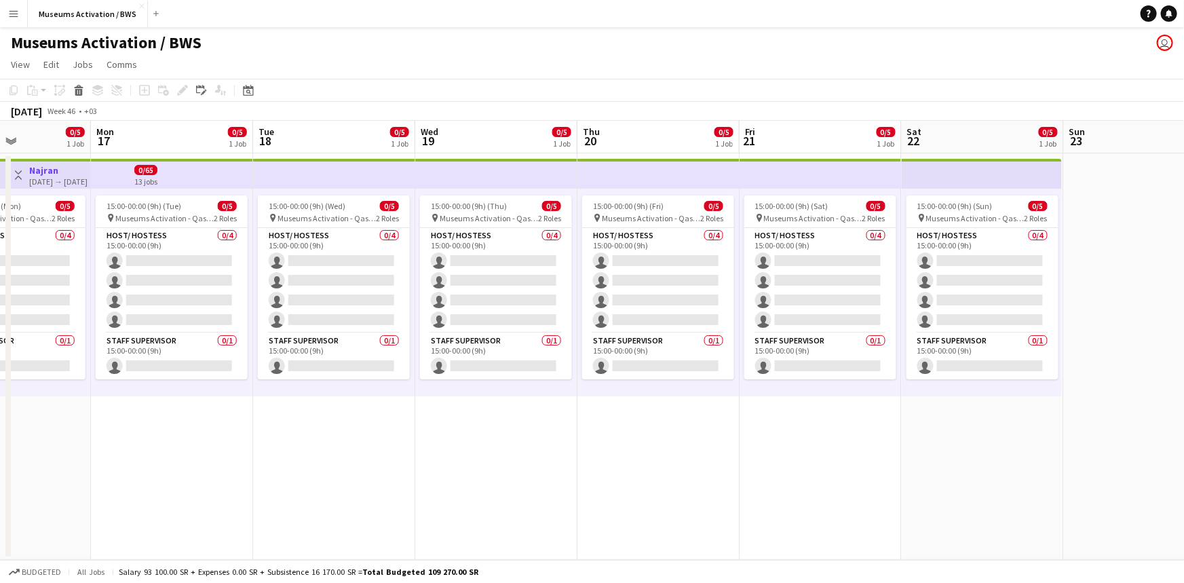
drag, startPoint x: 315, startPoint y: 461, endPoint x: 123, endPoint y: 477, distance: 192.6
click at [37, 474] on app-calendar-viewport "Thu 13 0/5 1 Job Fri 14 0/5 1 Job Sat 15 0/5 1 Job Sun 16 0/5 1 Job Mon 17 0/5 …" at bounding box center [592, 340] width 1184 height 439
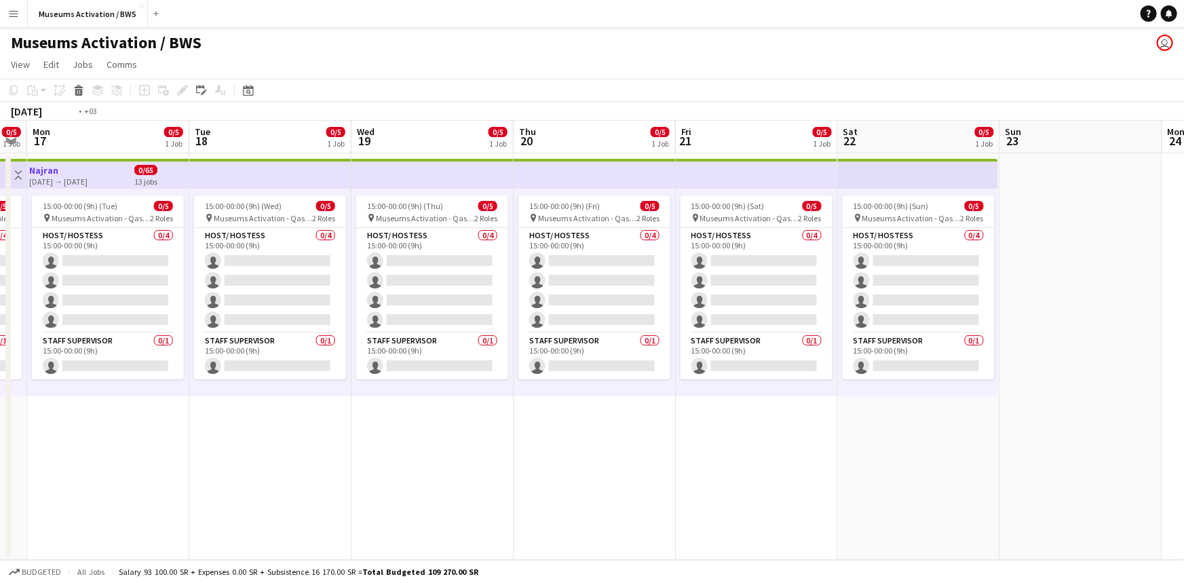
drag, startPoint x: 336, startPoint y: 465, endPoint x: 21, endPoint y: 467, distance: 315.4
click at [0, 468] on app-calendar-viewport "Thu 13 0/5 1 Job Fri 14 0/5 1 Job Sat 15 0/5 1 Job Sun 16 0/5 1 Job Mon 17 0/5 …" at bounding box center [592, 340] width 1184 height 439
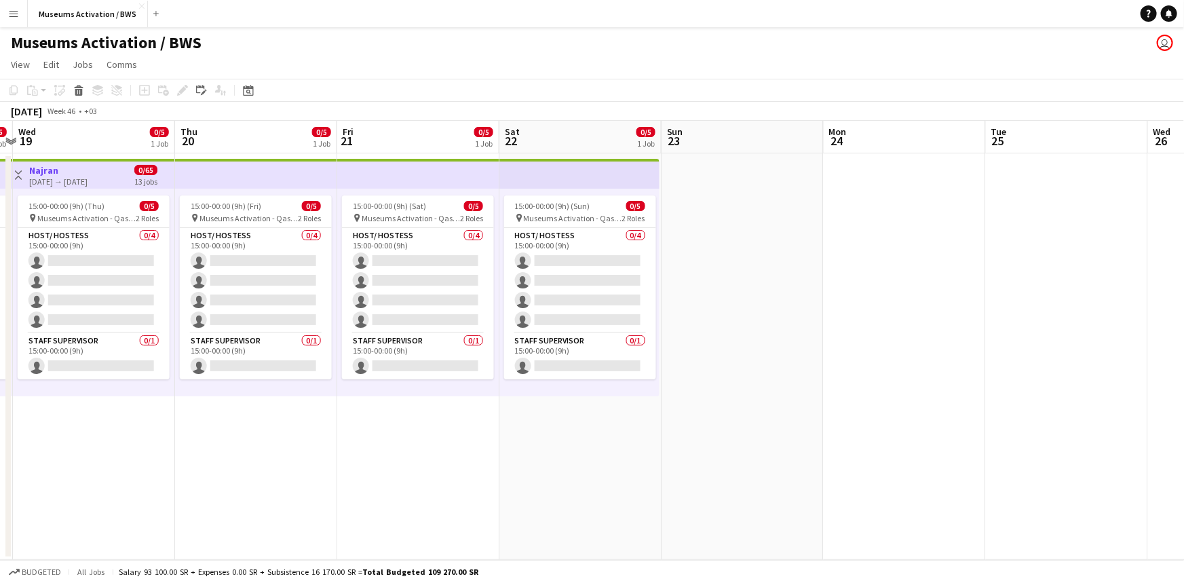
drag, startPoint x: 312, startPoint y: 439, endPoint x: 115, endPoint y: 463, distance: 198.8
click at [35, 463] on app-calendar-viewport "Sat 15 0/5 1 Job Sun 16 0/5 1 Job Mon 17 0/5 1 Job Tue 18 0/5 1 Job Wed 19 0/5 …" at bounding box center [592, 340] width 1184 height 439
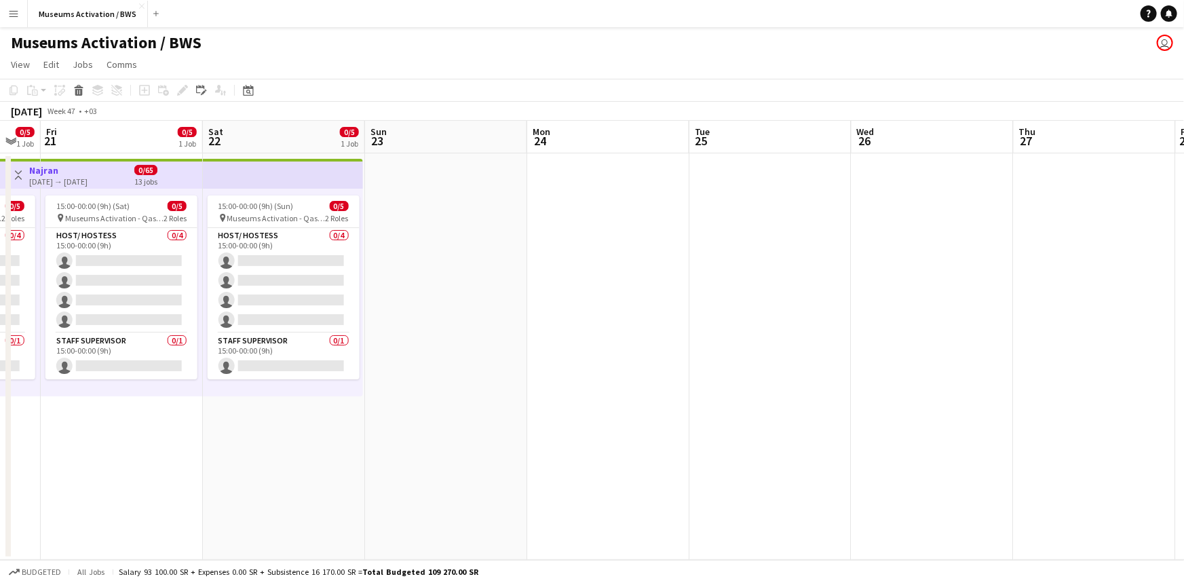
drag, startPoint x: 320, startPoint y: 452, endPoint x: 0, endPoint y: 482, distance: 321.6
click at [0, 482] on app-calendar-viewport "Mon 17 0/5 1 Job Tue 18 0/5 1 Job Wed 19 0/5 1 Job Thu 20 0/5 1 Job Fri 21 0/5 …" at bounding box center [592, 340] width 1184 height 439
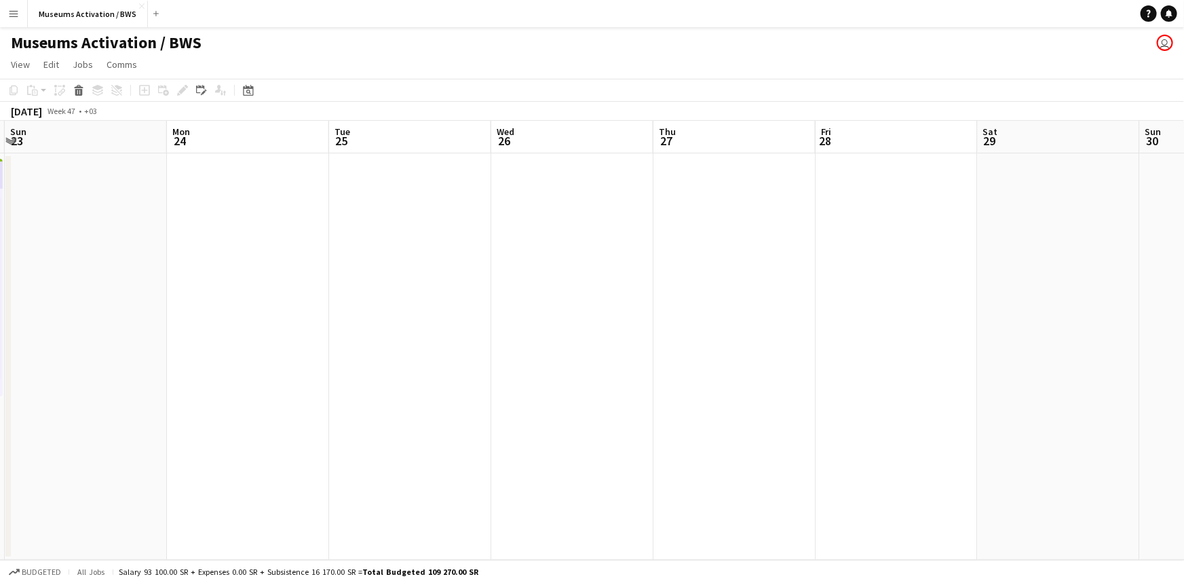
drag, startPoint x: 431, startPoint y: 471, endPoint x: 151, endPoint y: 493, distance: 281.6
click at [349, 469] on app-calendar-viewport "Thu 20 0/5 1 Job Fri 21 0/5 1 Job Sat 22 0/5 1 Job Sun 23 Mon 24 Tue 25 Wed 26 …" at bounding box center [592, 340] width 1184 height 439
click at [442, 467] on app-calendar-viewport "Thu 20 0/5 1 Job Fri 21 0/5 1 Job Sat 22 0/5 1 Job Sun 23 Mon 24 Tue 25 Wed 26 …" at bounding box center [592, 340] width 1184 height 439
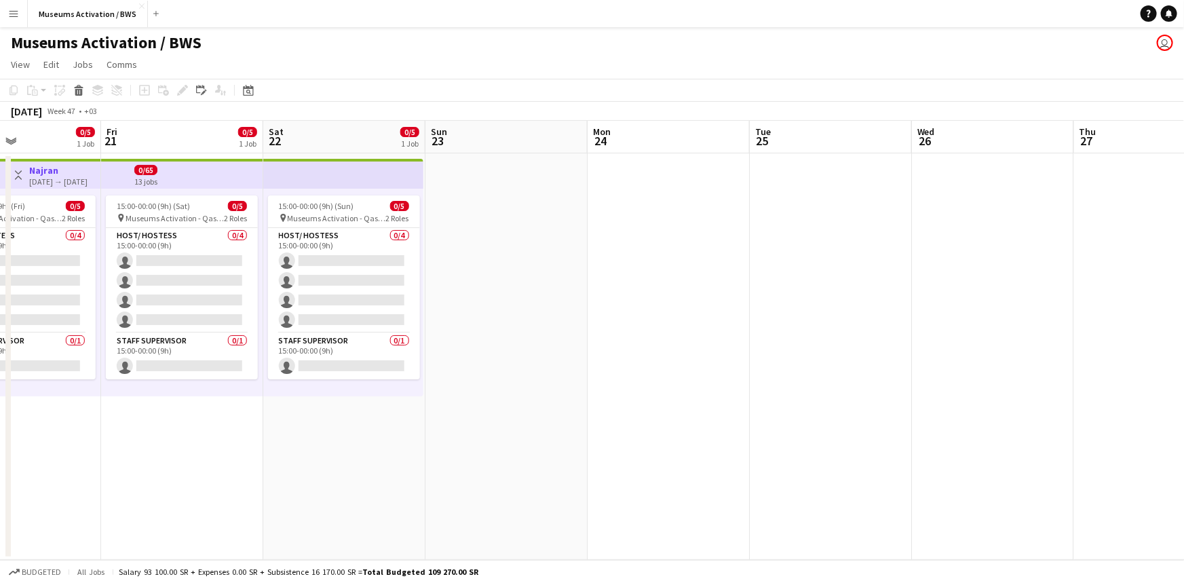
drag, startPoint x: 528, startPoint y: 414, endPoint x: 536, endPoint y: 412, distance: 8.3
click at [536, 413] on app-calendar-viewport "Tue 18 0/5 1 Job Wed 19 0/5 1 Job Thu 20 0/5 1 Job Fri 21 0/5 1 Job Sat 22 0/5 …" at bounding box center [592, 340] width 1184 height 439
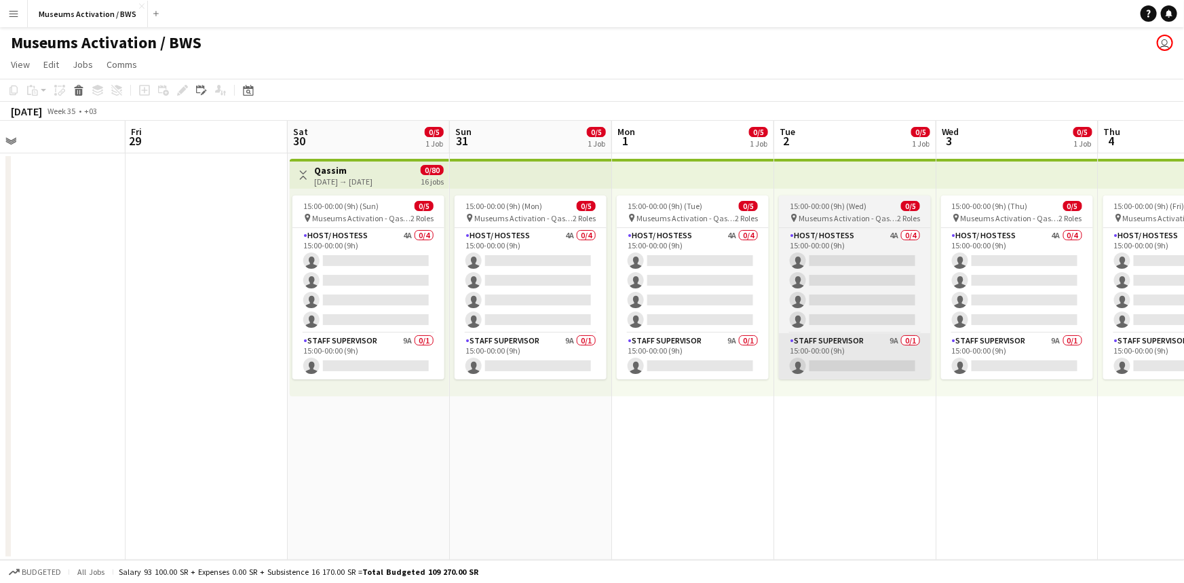
scroll to position [0, 360]
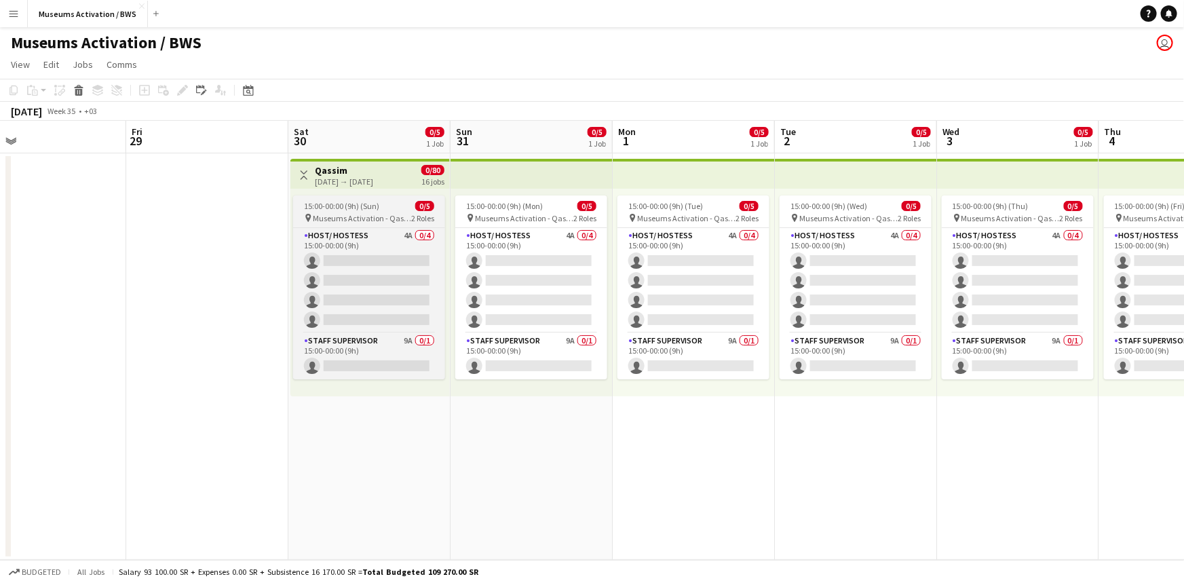
click at [328, 210] on span "15:00-00:00 (9h) (Sun)" at bounding box center [341, 206] width 75 height 10
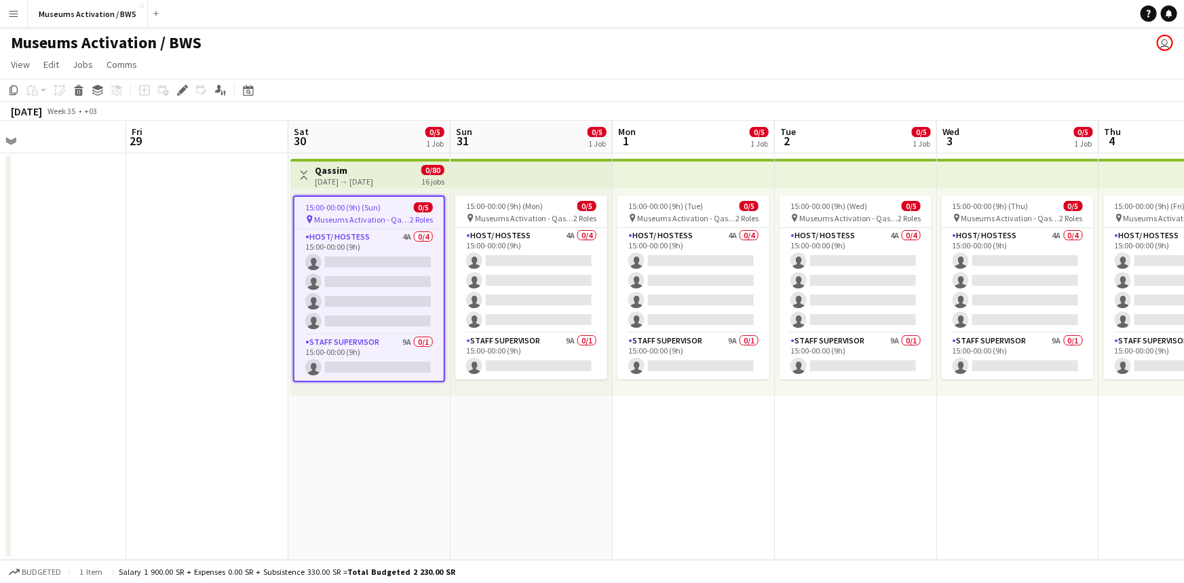
click at [373, 176] on div "30-08-2025 → 14-09-2025" at bounding box center [344, 181] width 58 height 10
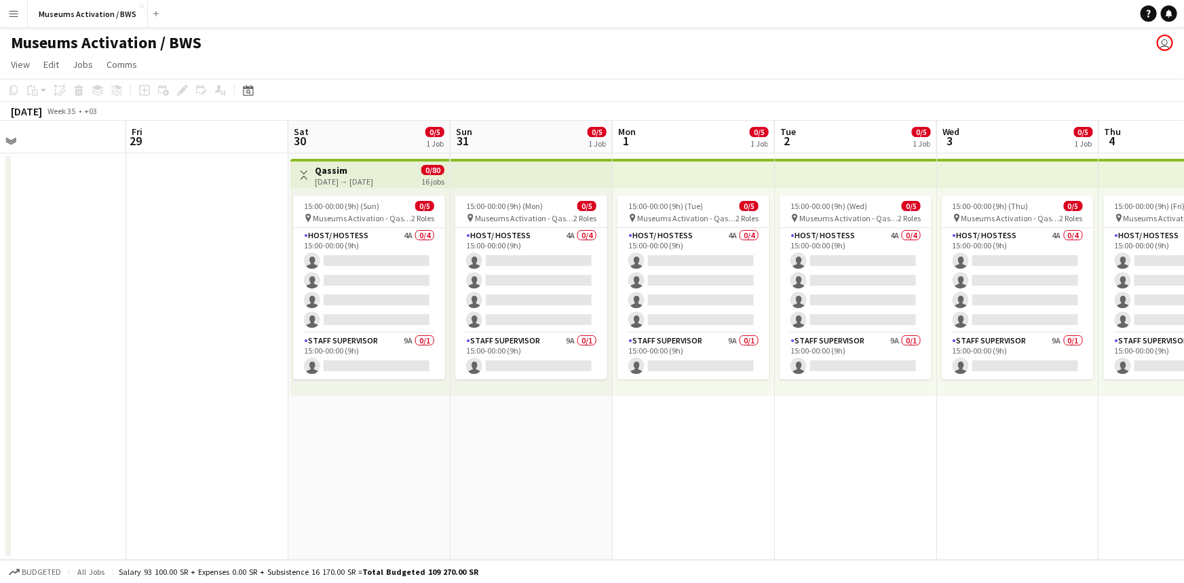
click at [448, 170] on app-date-cell "Toggle View Qassim 30-08-2025 → 14-09-2025 0/80 16 jobs 15:00-00:00 (9h) (Sun) …" at bounding box center [369, 356] width 162 height 406
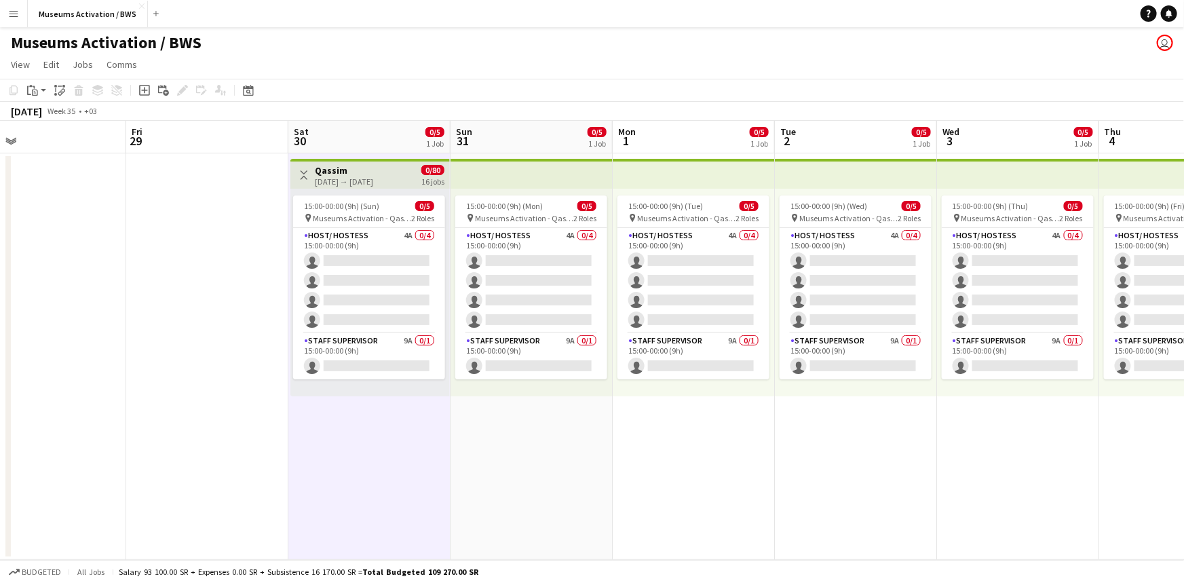
click at [421, 169] on span "0/80" at bounding box center [432, 170] width 23 height 10
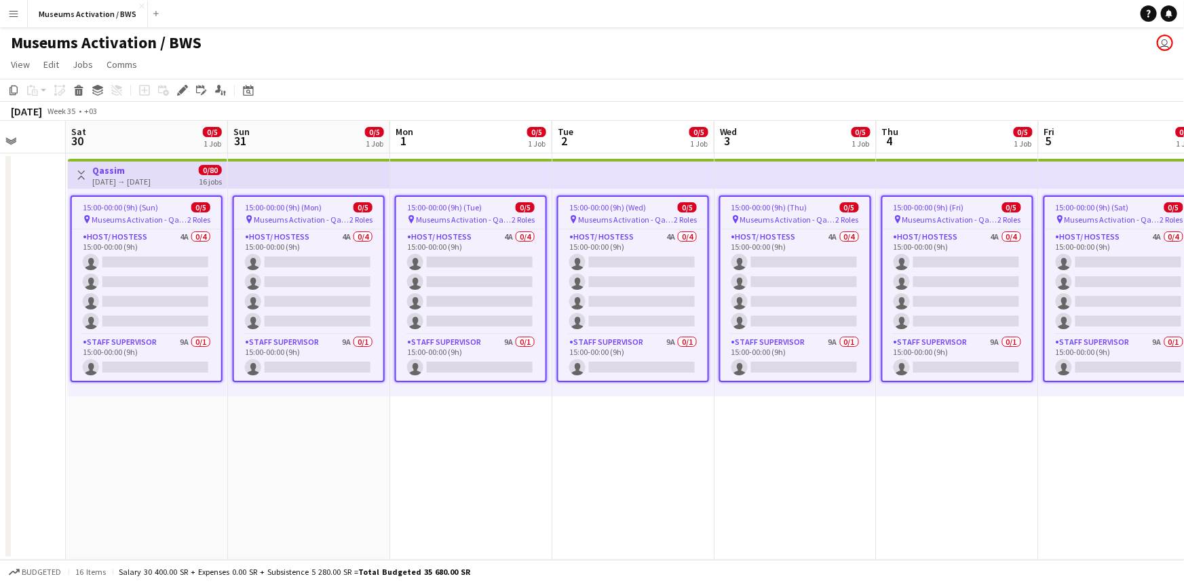
scroll to position [0, 583]
click at [81, 173] on app-icon "Toggle View" at bounding box center [80, 174] width 9 height 9
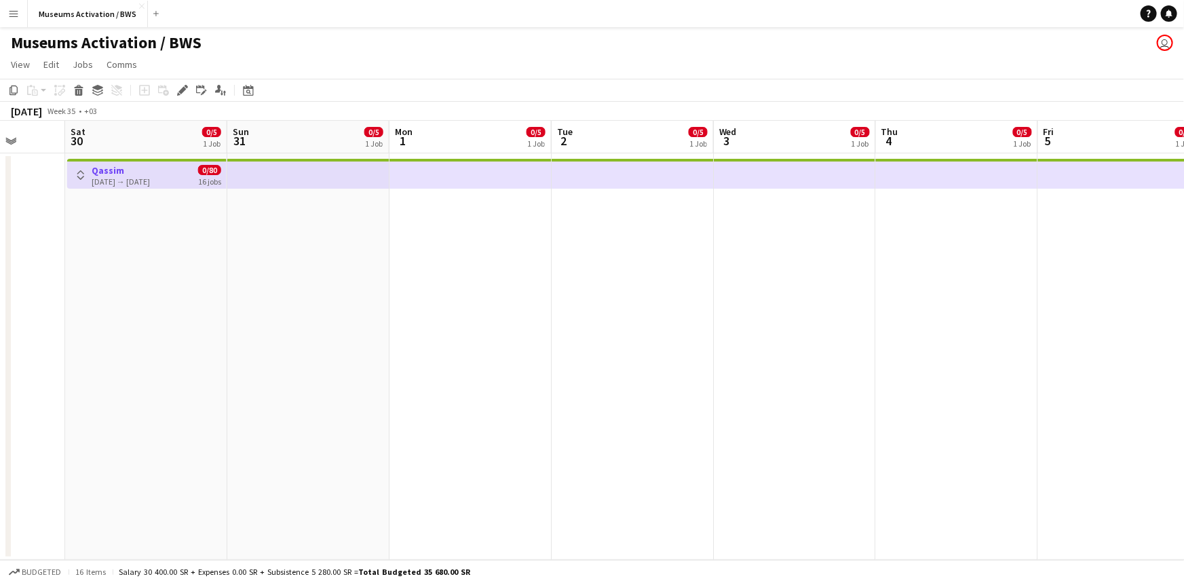
click at [81, 173] on app-icon "Toggle View" at bounding box center [80, 174] width 9 height 9
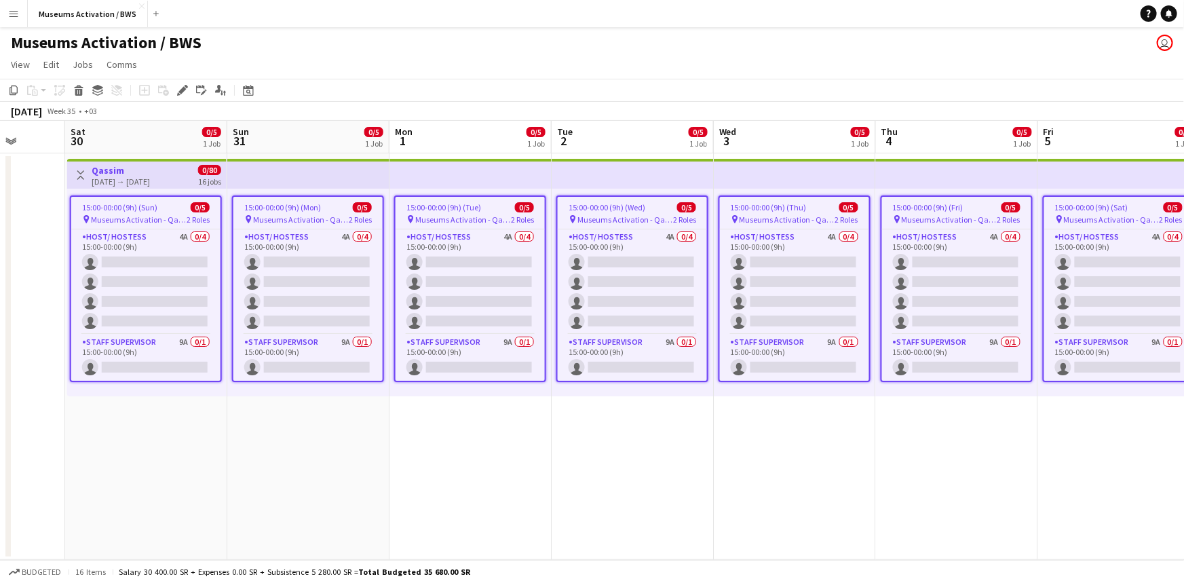
click at [81, 173] on app-icon "Toggle View" at bounding box center [80, 174] width 9 height 9
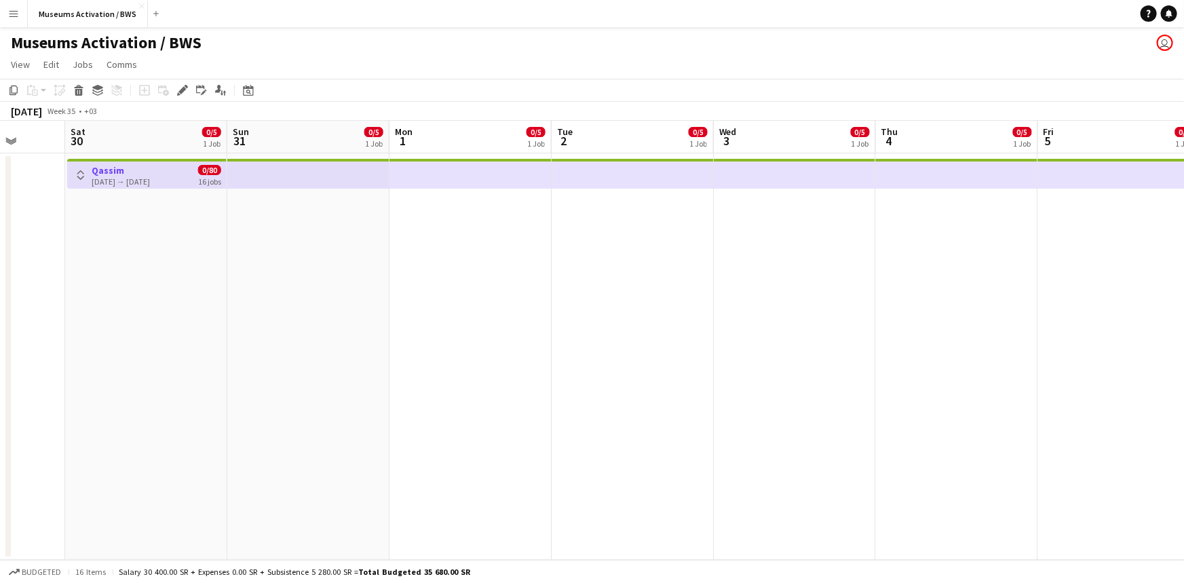
click at [81, 173] on app-icon "Toggle View" at bounding box center [80, 174] width 9 height 9
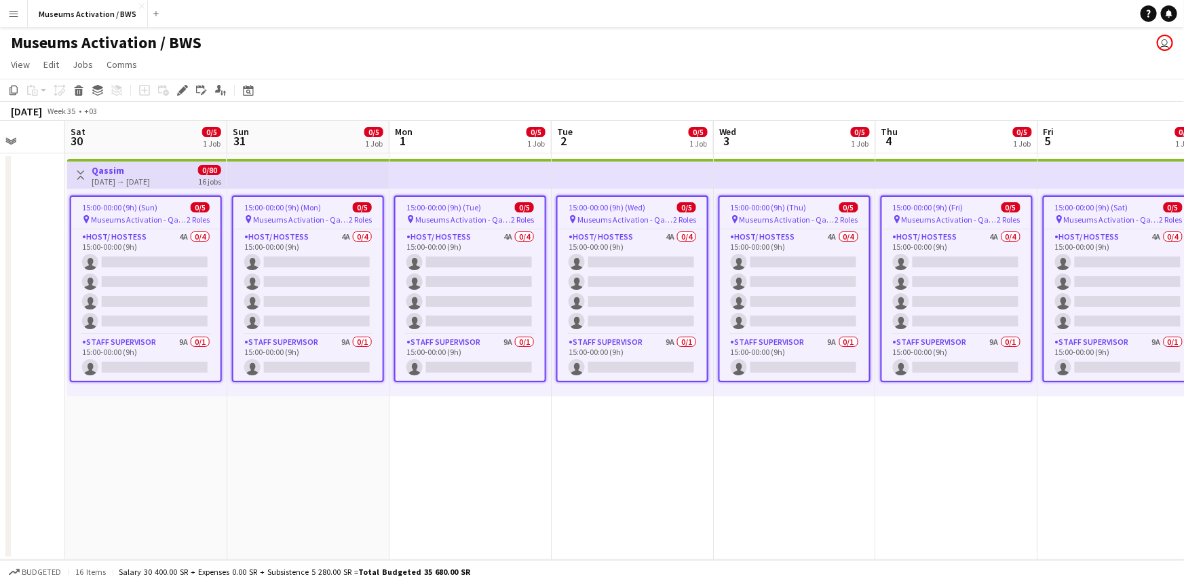
click at [148, 452] on app-date-cell "Toggle View Qassim 30-08-2025 → 14-09-2025 0/80 16 jobs 15:00-00:00 (9h) (Sun) …" at bounding box center [146, 356] width 162 height 406
